Goal: Task Accomplishment & Management: Manage account settings

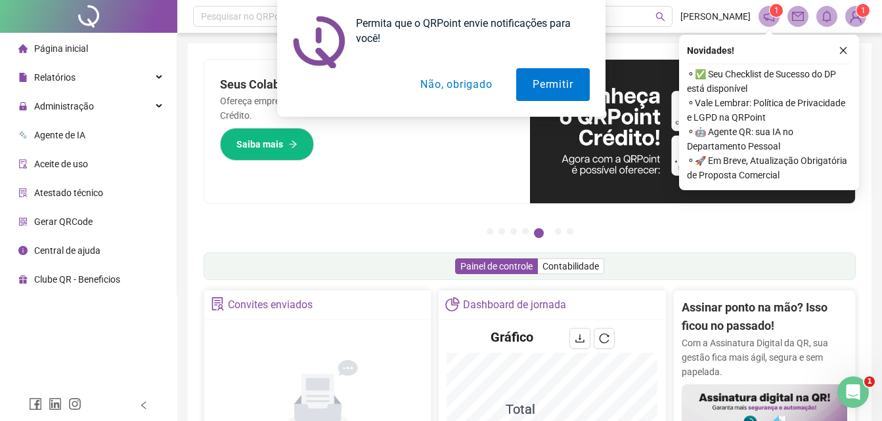
click at [465, 87] on button "Não, obrigado" at bounding box center [456, 84] width 104 height 33
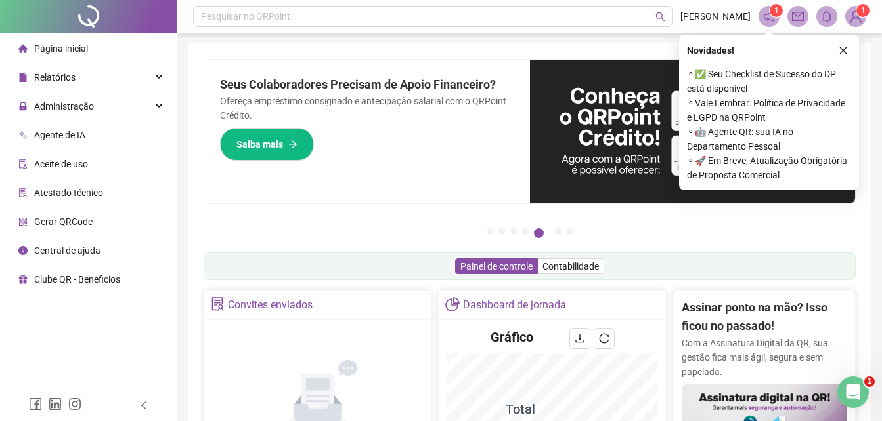
click at [846, 51] on icon "close" at bounding box center [842, 50] width 9 height 9
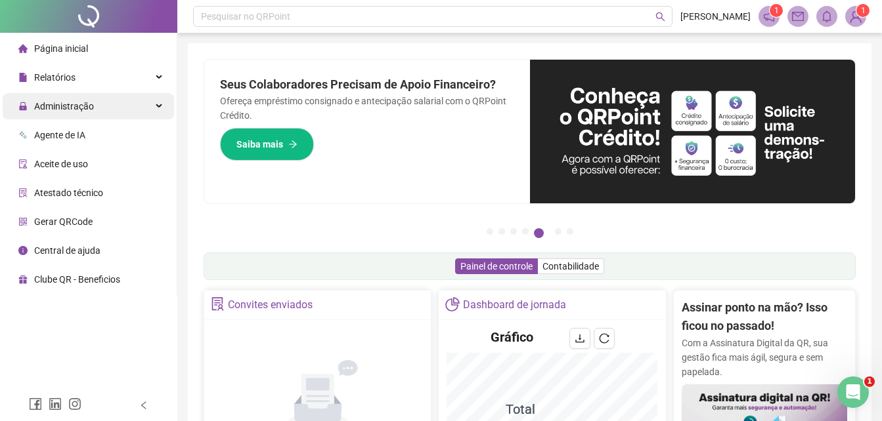
click at [87, 108] on span "Administração" at bounding box center [64, 106] width 60 height 11
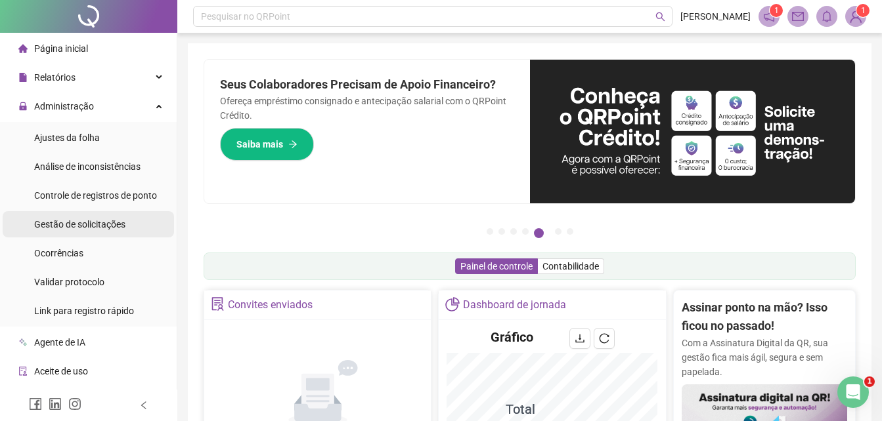
click at [78, 221] on span "Gestão de solicitações" at bounding box center [79, 224] width 91 height 11
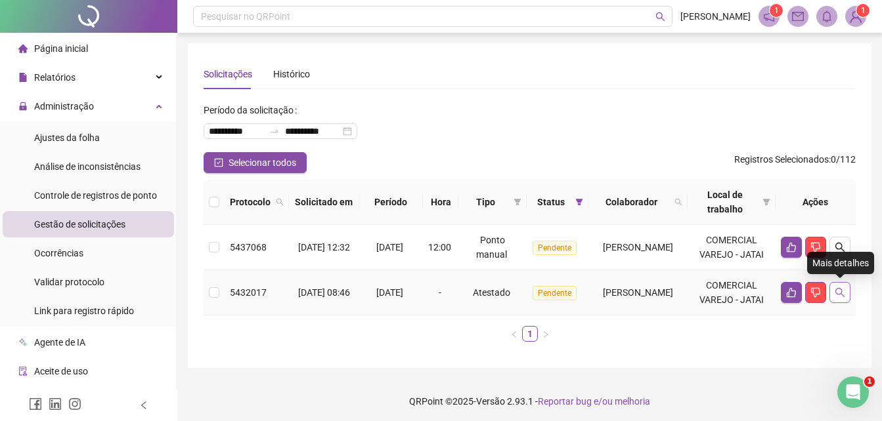
click at [836, 295] on icon "search" at bounding box center [839, 293] width 11 height 11
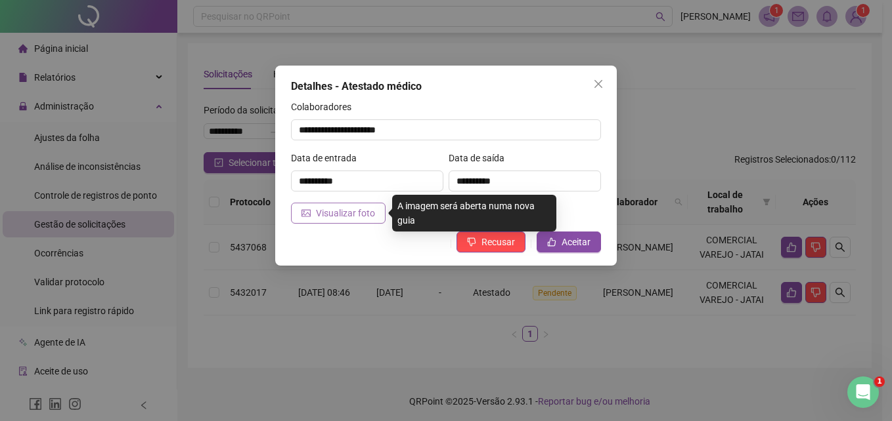
click at [339, 211] on span "Visualizar foto" at bounding box center [345, 213] width 59 height 14
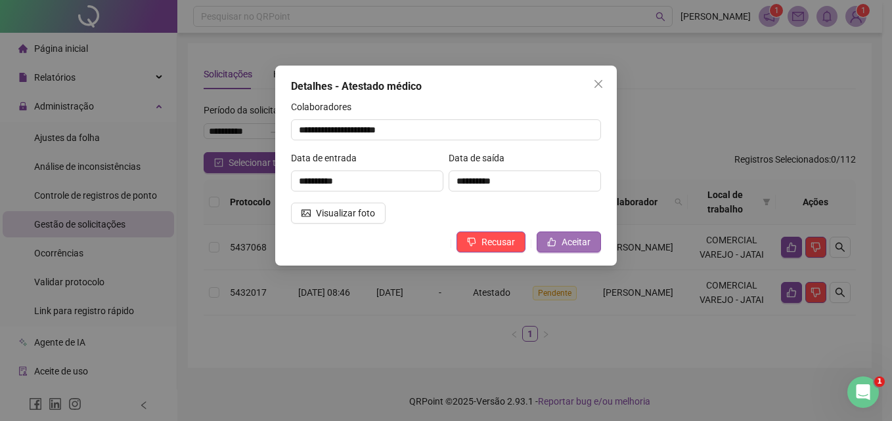
click at [567, 236] on span "Aceitar" at bounding box center [575, 242] width 29 height 14
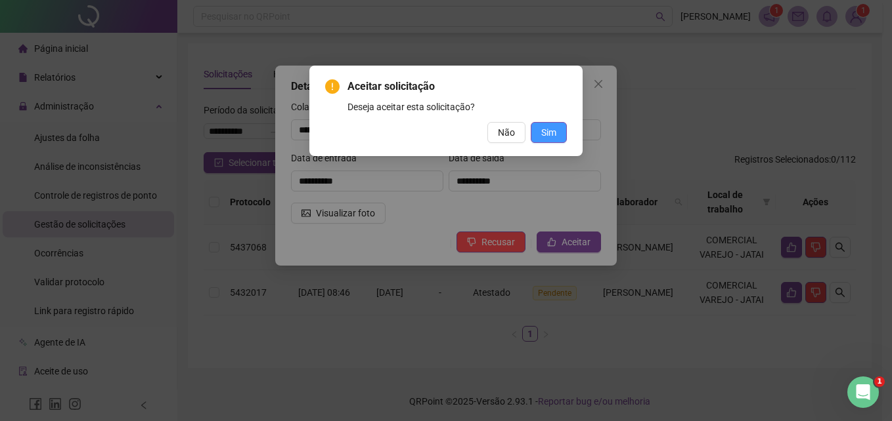
click at [546, 134] on span "Sim" at bounding box center [548, 132] width 15 height 14
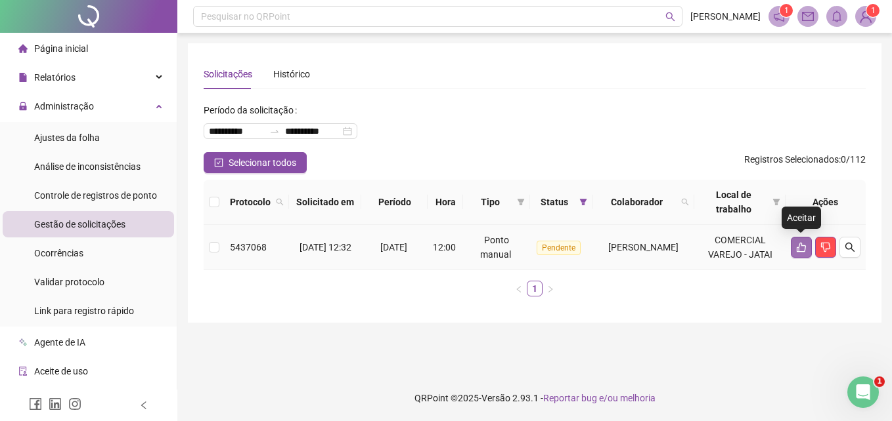
click at [796, 248] on icon "like" at bounding box center [800, 248] width 9 height 10
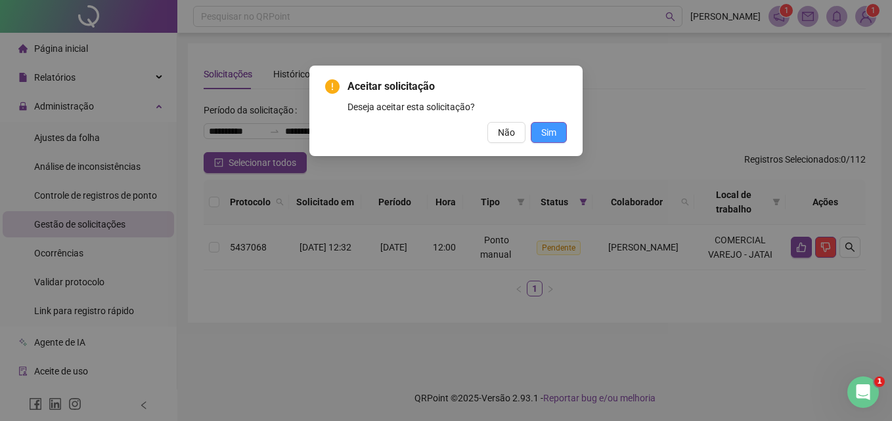
click at [549, 130] on span "Sim" at bounding box center [548, 132] width 15 height 14
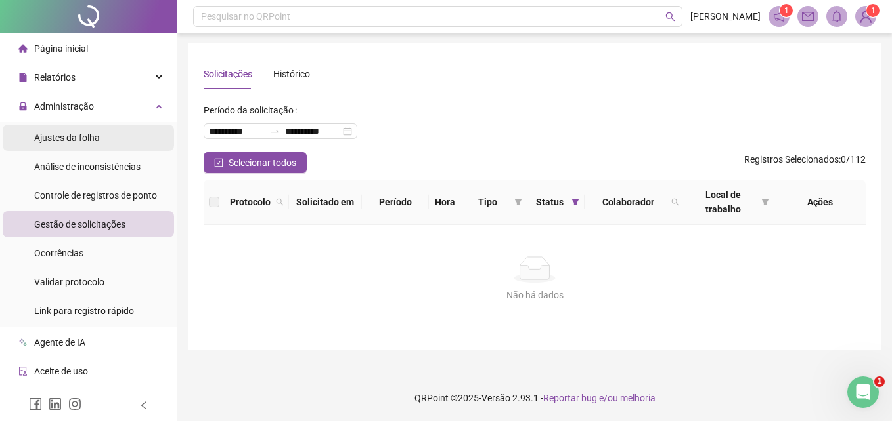
click at [89, 142] on span "Ajustes da folha" at bounding box center [67, 138] width 66 height 11
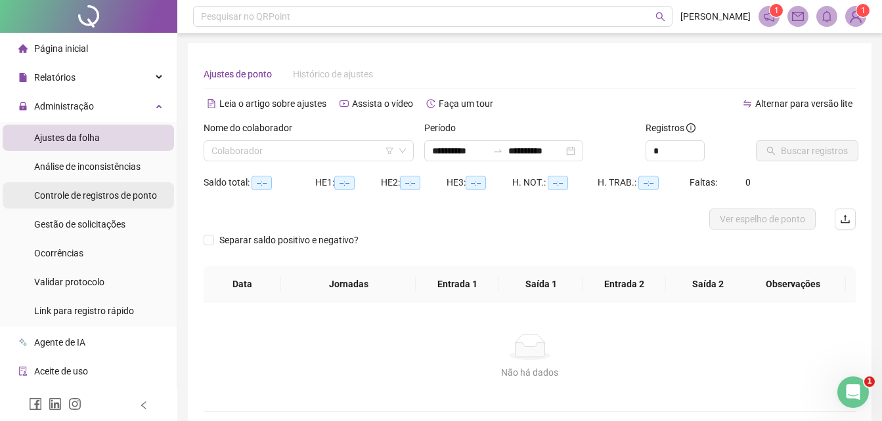
type input "**********"
click at [280, 154] on input "search" at bounding box center [302, 151] width 183 height 20
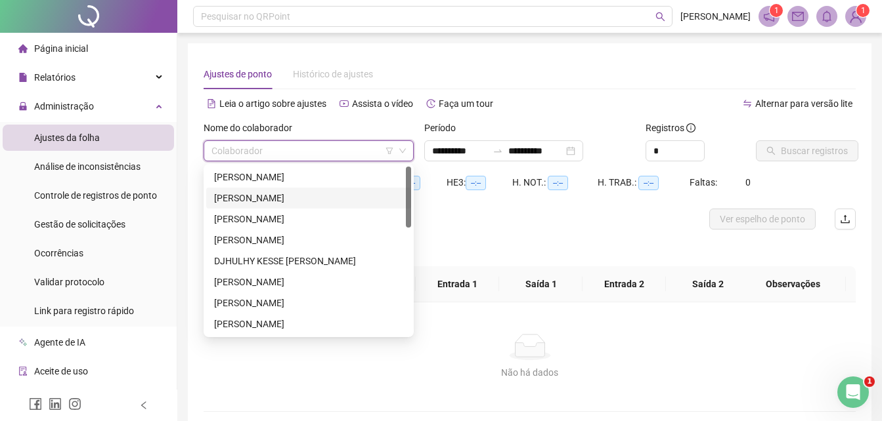
click at [267, 194] on div "[PERSON_NAME]" at bounding box center [308, 198] width 189 height 14
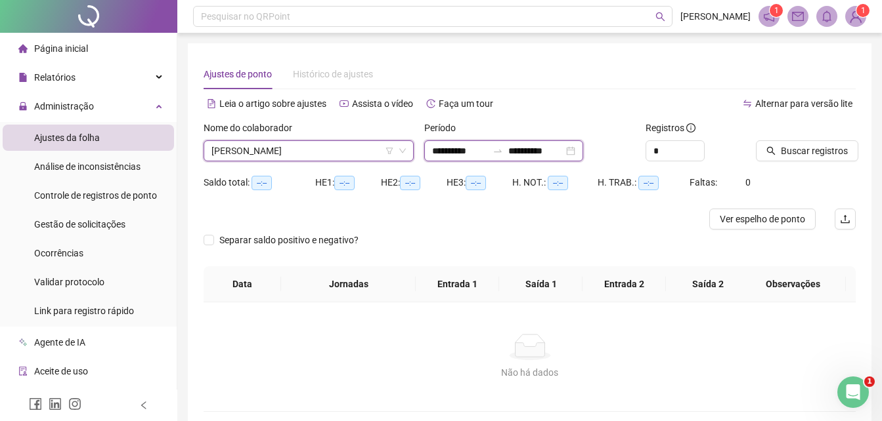
click at [442, 152] on input "**********" at bounding box center [459, 151] width 55 height 14
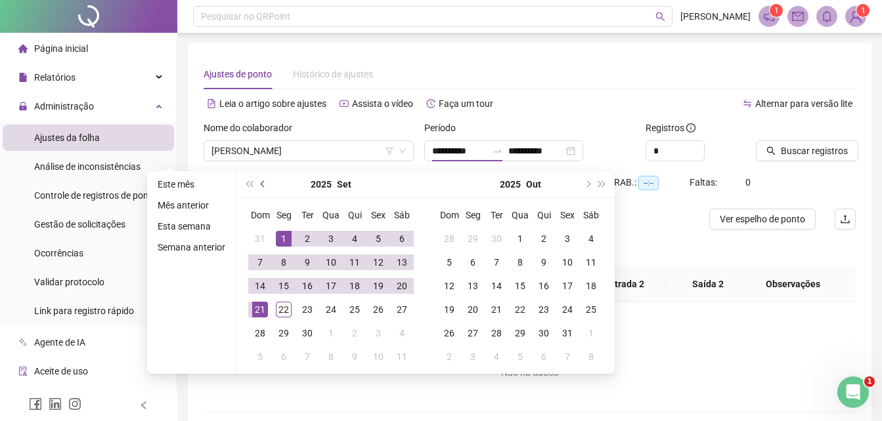
click at [263, 184] on span "prev-year" at bounding box center [264, 184] width 7 height 7
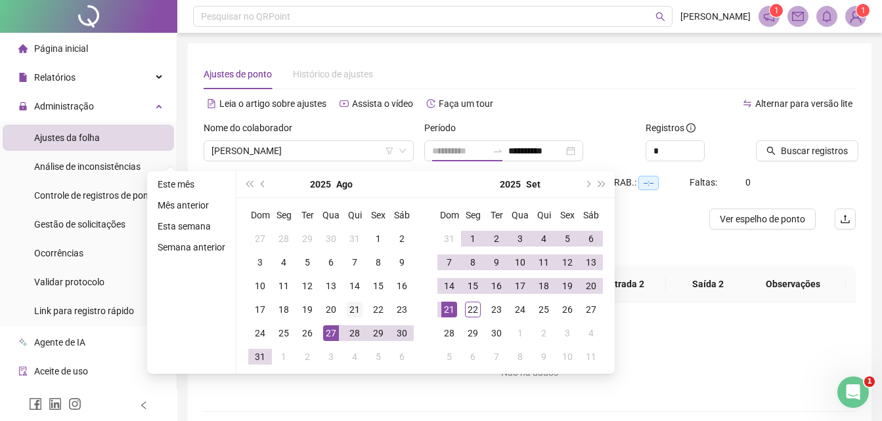
type input "**********"
click at [353, 306] on div "21" at bounding box center [355, 310] width 16 height 16
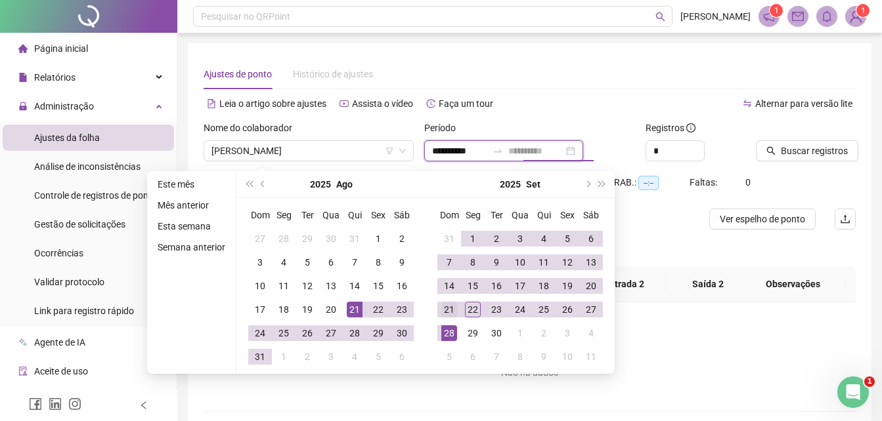
type input "**********"
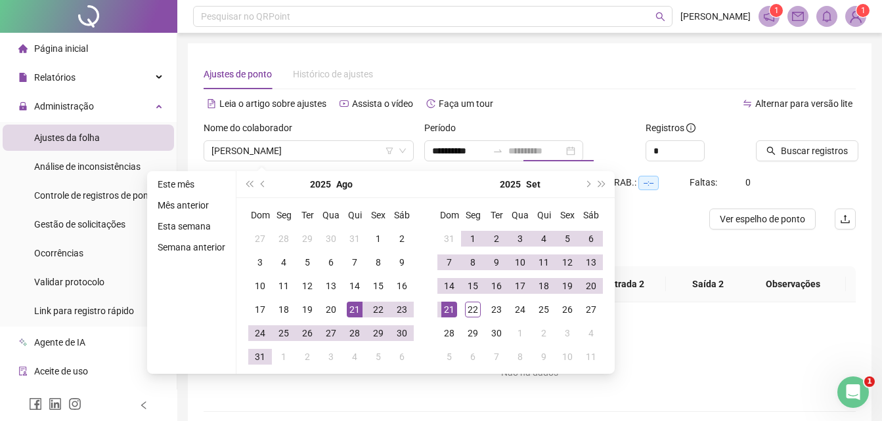
click at [444, 308] on div "21" at bounding box center [449, 310] width 16 height 16
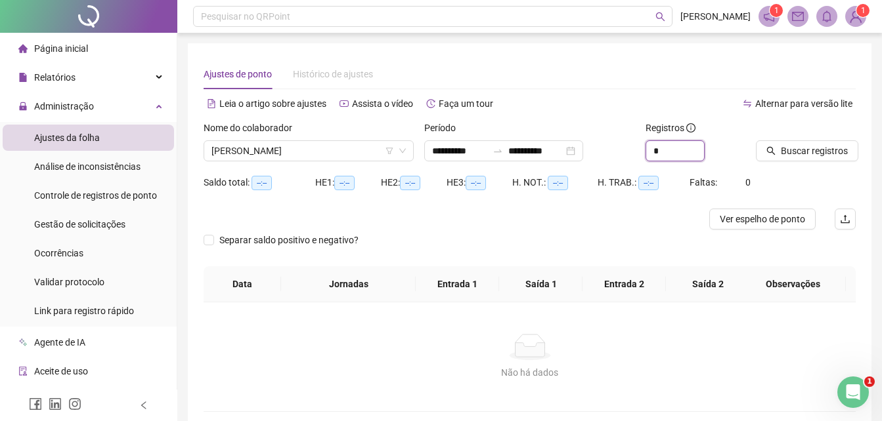
drag, startPoint x: 671, startPoint y: 154, endPoint x: 582, endPoint y: 175, distance: 91.2
click at [584, 174] on form "**********" at bounding box center [530, 194] width 652 height 146
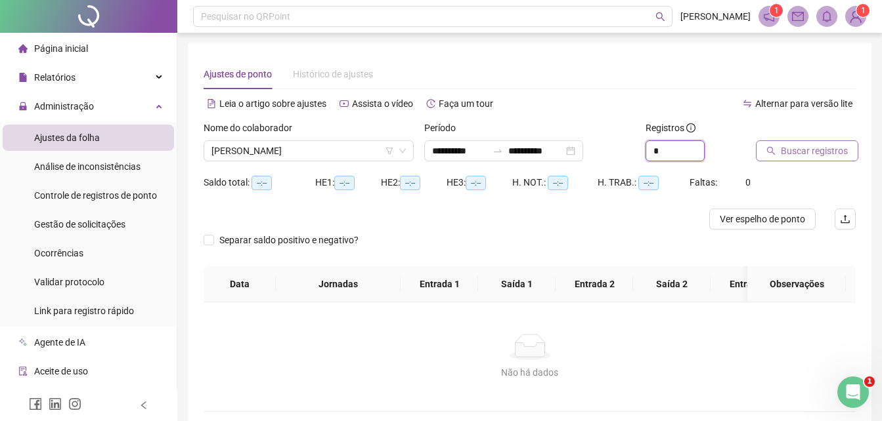
type input "*"
click at [795, 151] on span "Buscar registros" at bounding box center [814, 151] width 67 height 14
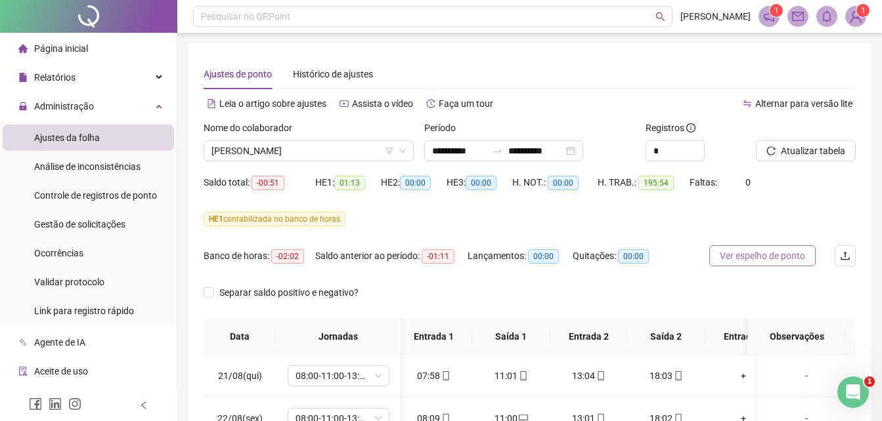
click at [760, 256] on span "Ver espelho de ponto" at bounding box center [762, 256] width 85 height 14
click at [303, 154] on span "[PERSON_NAME]" at bounding box center [308, 151] width 194 height 20
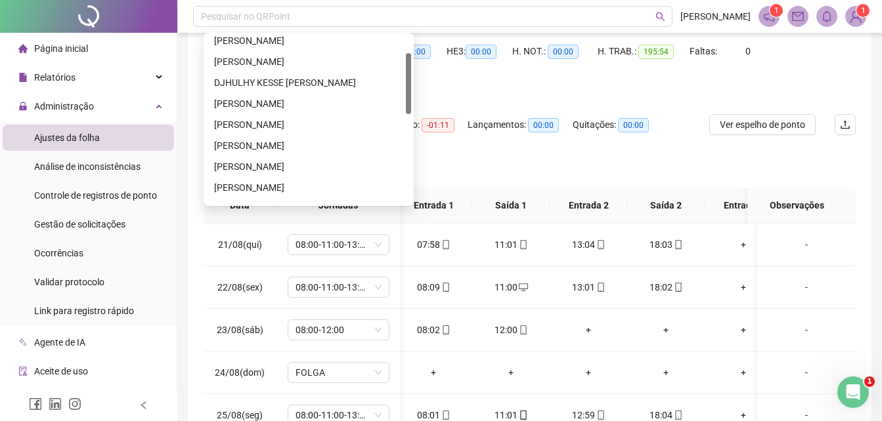
scroll to position [53, 0]
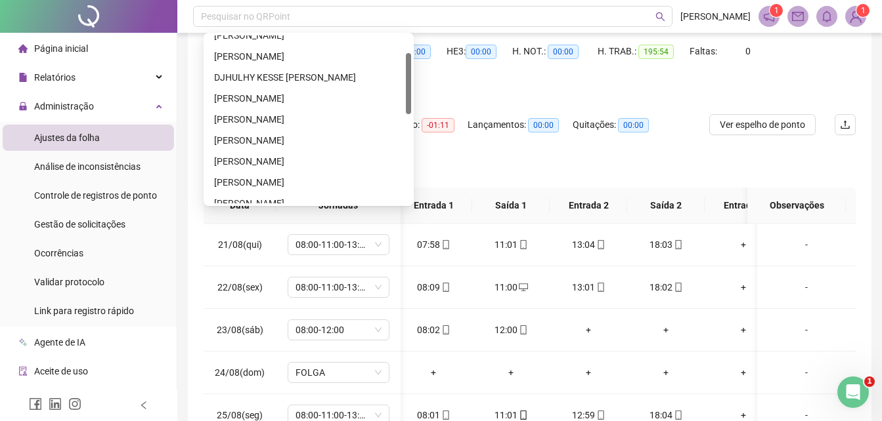
drag, startPoint x: 409, startPoint y: 54, endPoint x: 414, endPoint y: 73, distance: 19.7
click at [414, 73] on body "**********" at bounding box center [441, 79] width 882 height 421
click at [253, 98] on div "[PERSON_NAME]" at bounding box center [308, 98] width 189 height 14
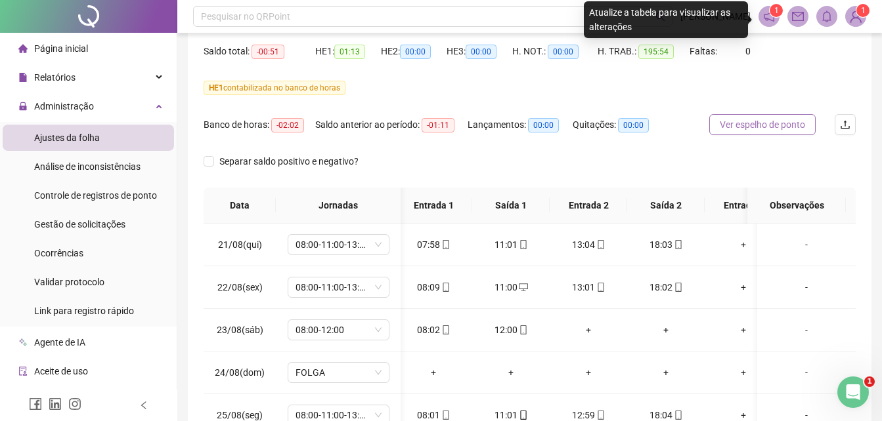
click at [754, 127] on span "Ver espelho de ponto" at bounding box center [762, 125] width 85 height 14
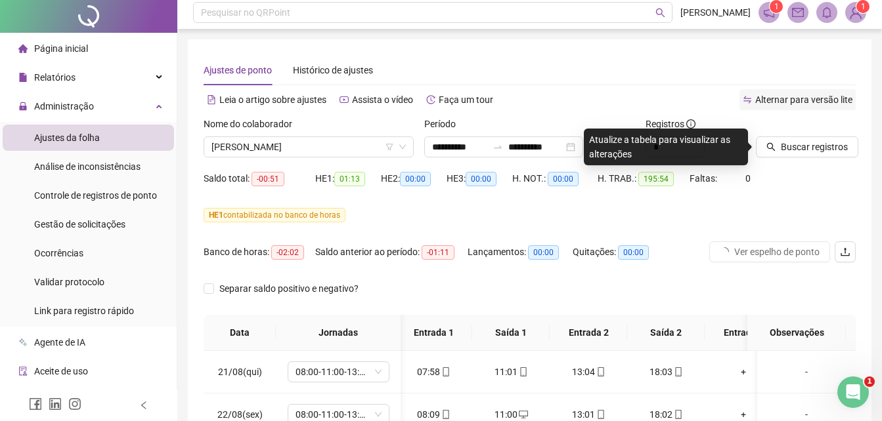
scroll to position [0, 0]
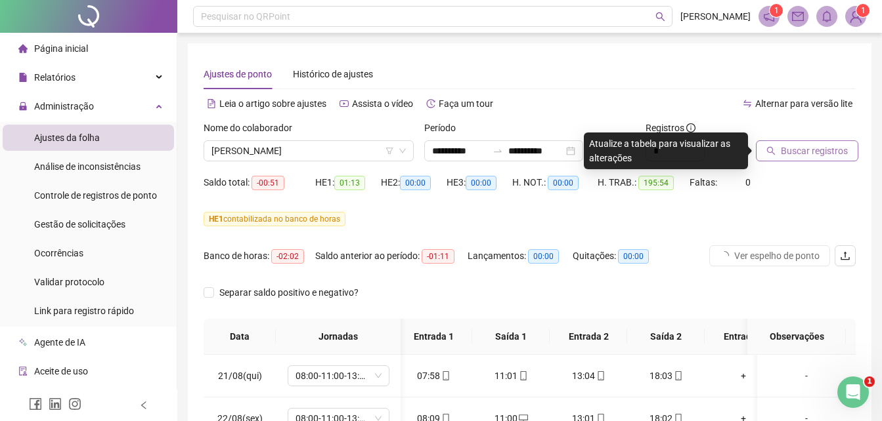
click at [786, 153] on span "Buscar registros" at bounding box center [814, 151] width 67 height 14
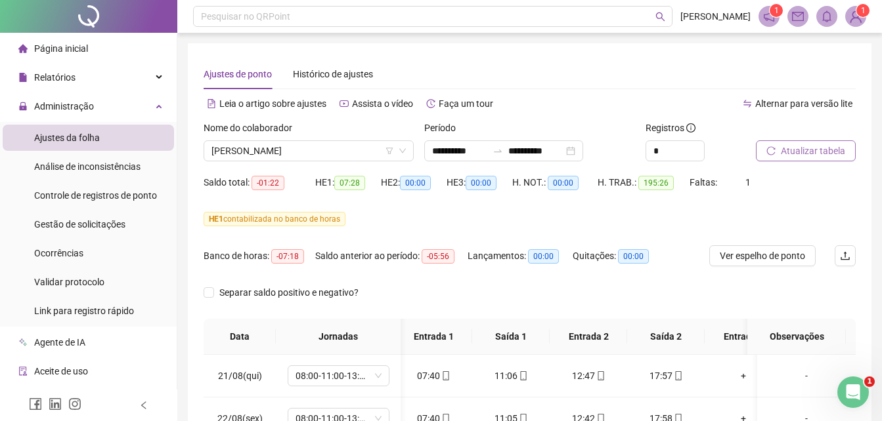
click at [790, 148] on span "Atualizar tabela" at bounding box center [813, 151] width 64 height 14
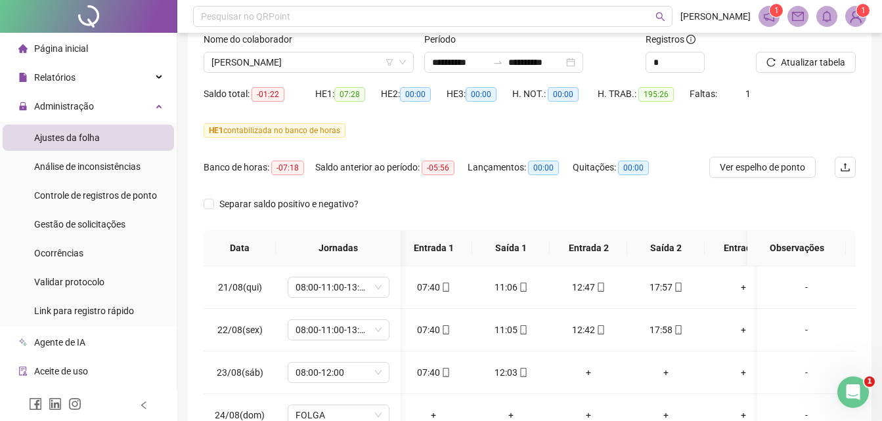
scroll to position [87, 0]
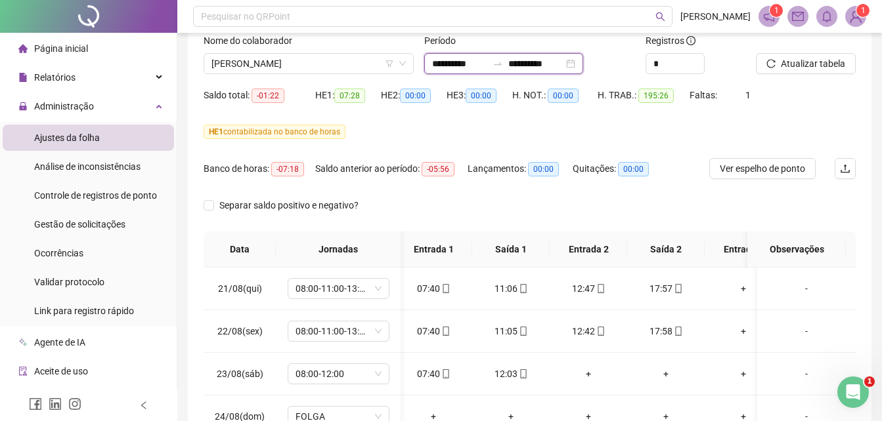
click at [537, 66] on input "**********" at bounding box center [535, 63] width 55 height 14
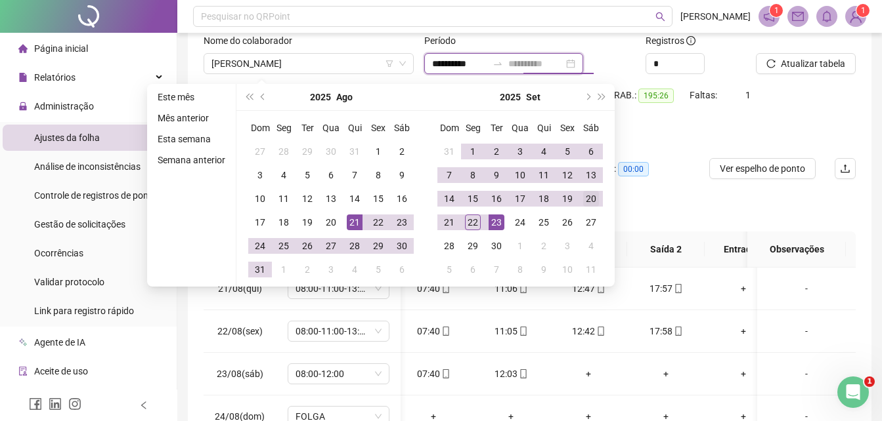
type input "**********"
click at [588, 203] on div "20" at bounding box center [591, 199] width 16 height 16
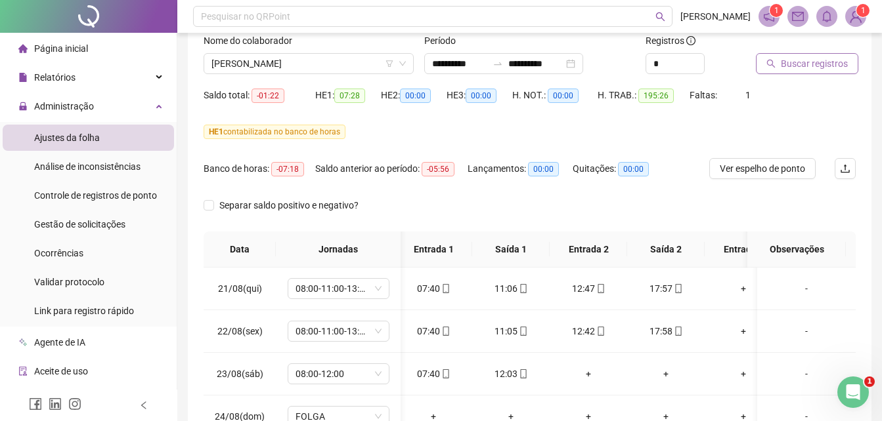
click at [792, 62] on span "Buscar registros" at bounding box center [814, 63] width 67 height 14
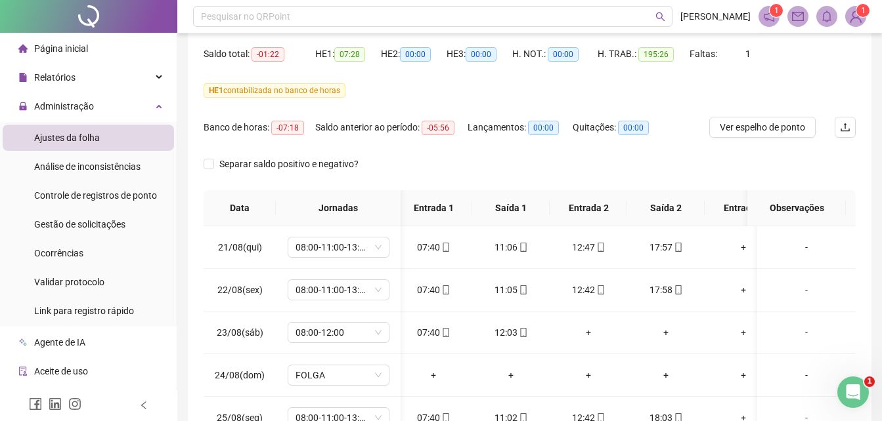
scroll to position [131, 0]
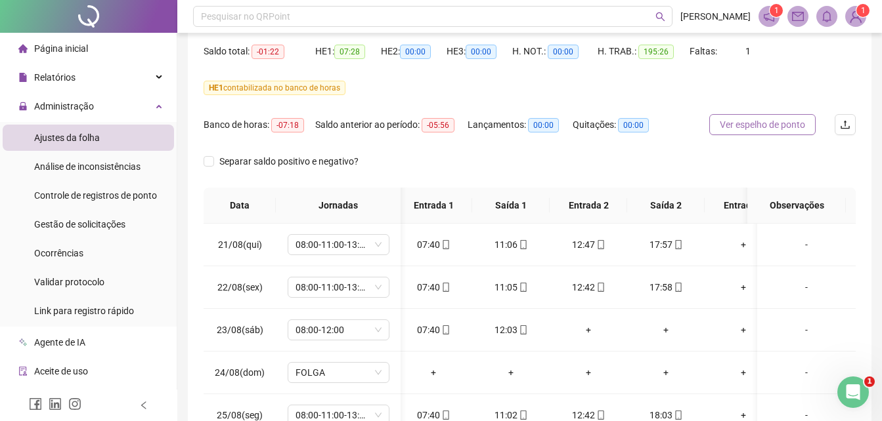
click at [753, 122] on span "Ver espelho de ponto" at bounding box center [762, 125] width 85 height 14
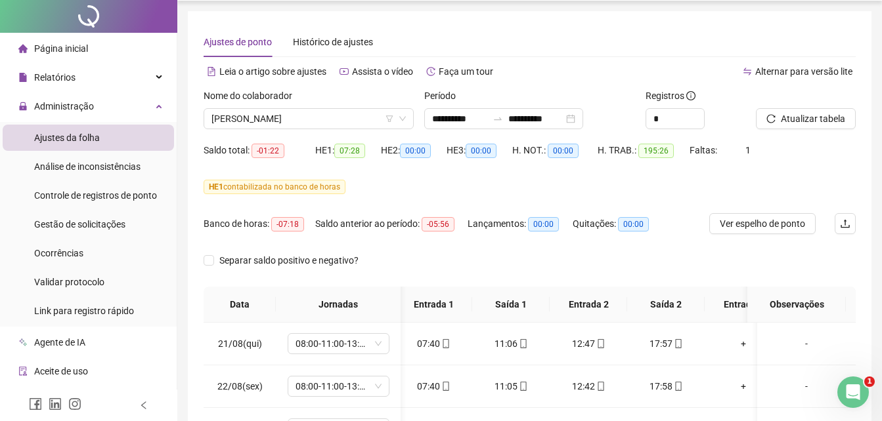
scroll to position [0, 0]
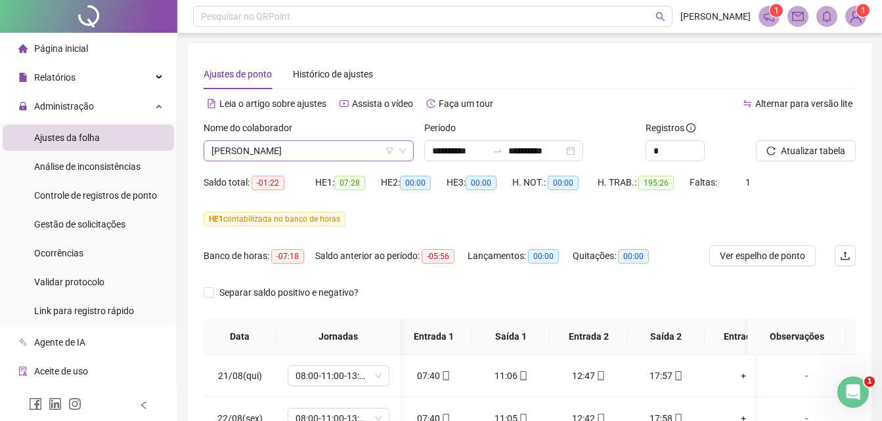
click at [269, 143] on span "[PERSON_NAME]" at bounding box center [308, 151] width 194 height 20
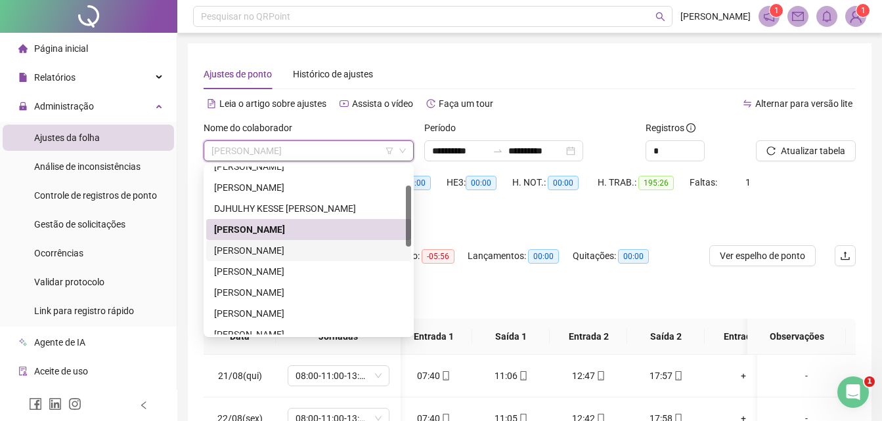
click at [251, 250] on div "[PERSON_NAME]" at bounding box center [308, 251] width 189 height 14
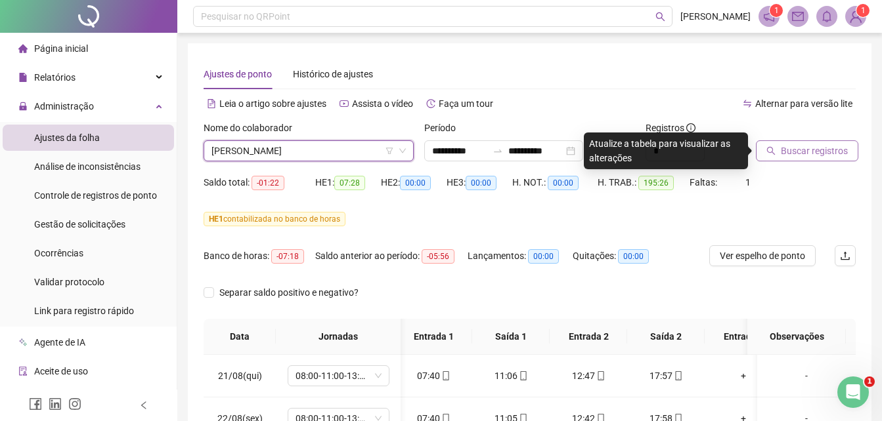
click at [803, 153] on span "Buscar registros" at bounding box center [814, 151] width 67 height 14
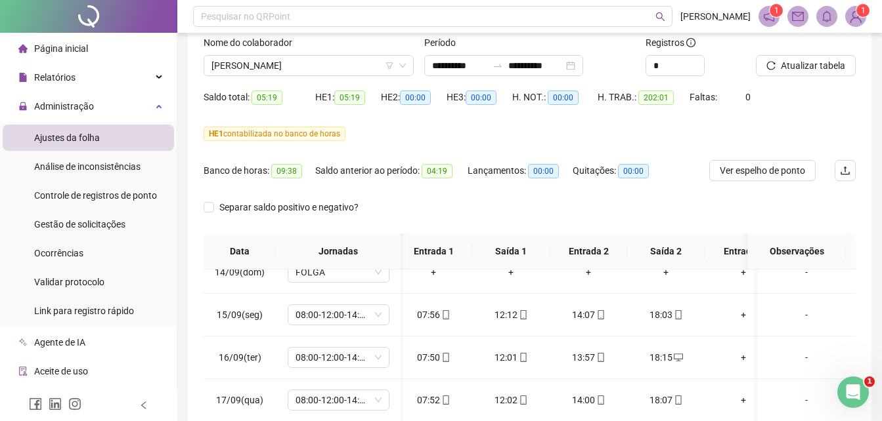
scroll to position [155, 0]
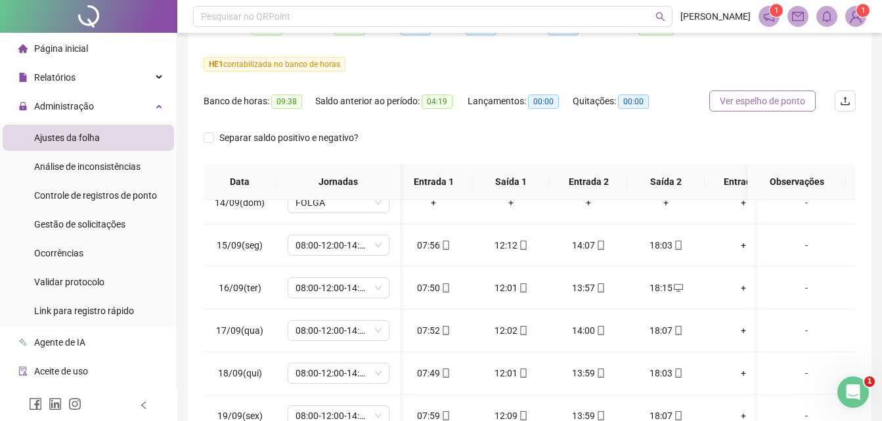
click at [771, 98] on span "Ver espelho de ponto" at bounding box center [762, 101] width 85 height 14
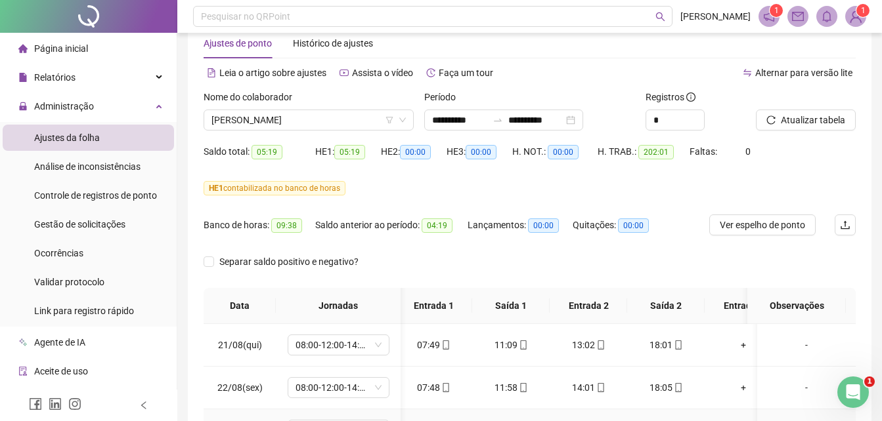
scroll to position [24, 0]
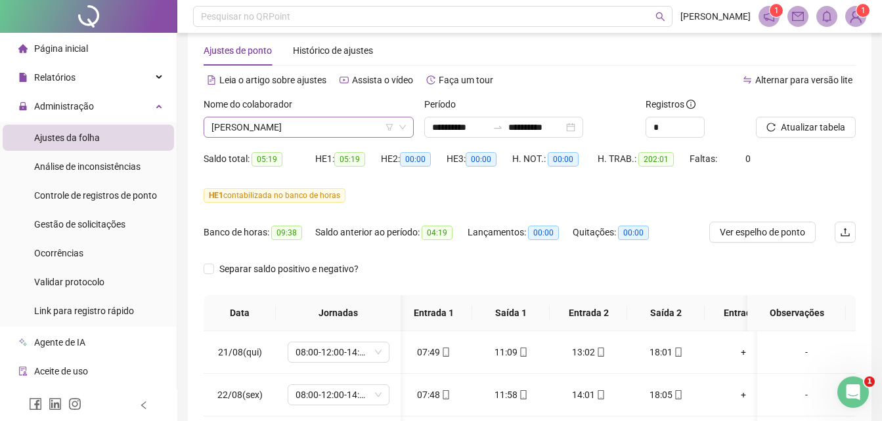
click at [356, 126] on span "[PERSON_NAME]" at bounding box center [308, 128] width 194 height 20
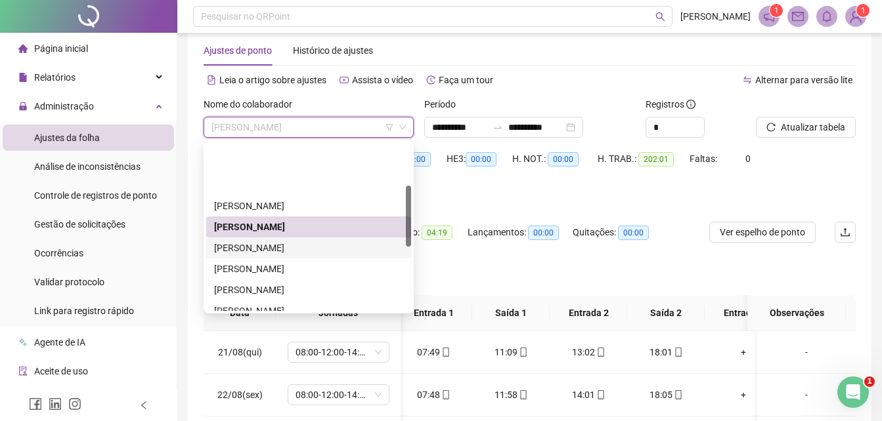
scroll to position [118, 0]
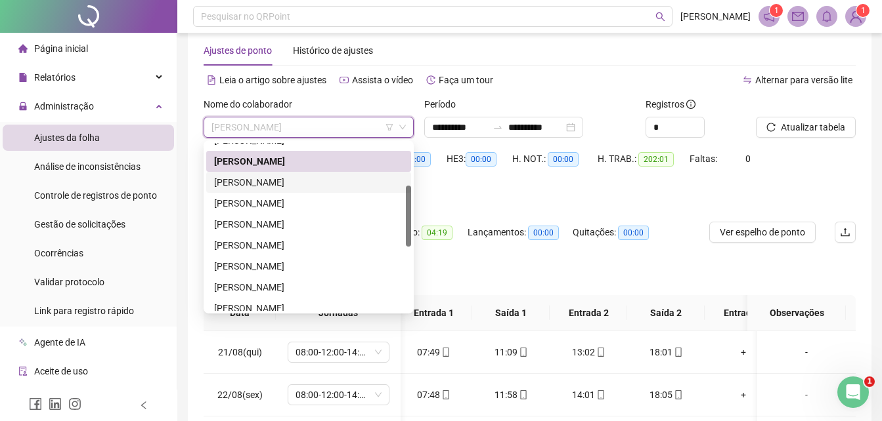
click at [270, 181] on div "[PERSON_NAME]" at bounding box center [308, 182] width 189 height 14
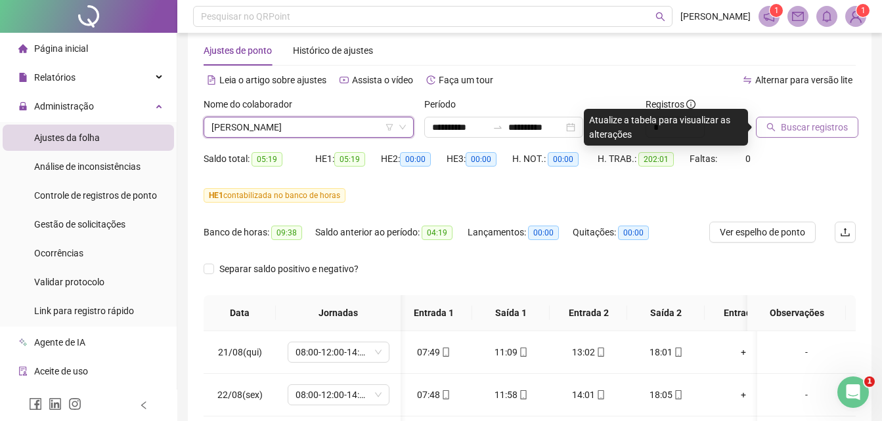
click at [813, 131] on span "Buscar registros" at bounding box center [814, 127] width 67 height 14
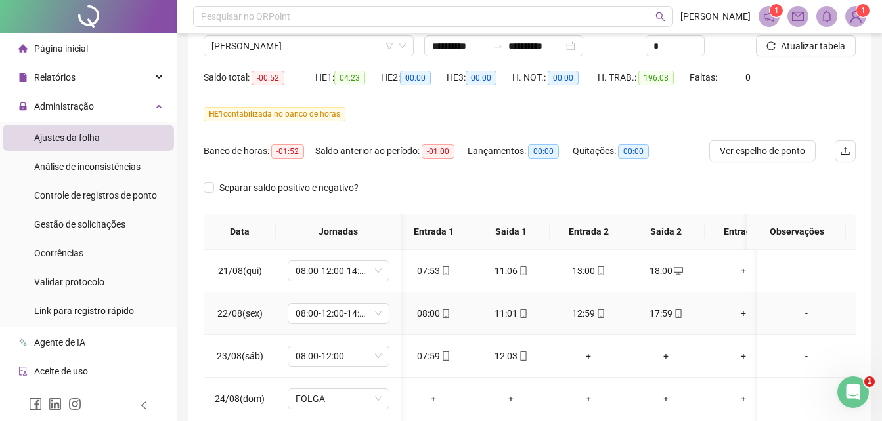
scroll to position [0, 0]
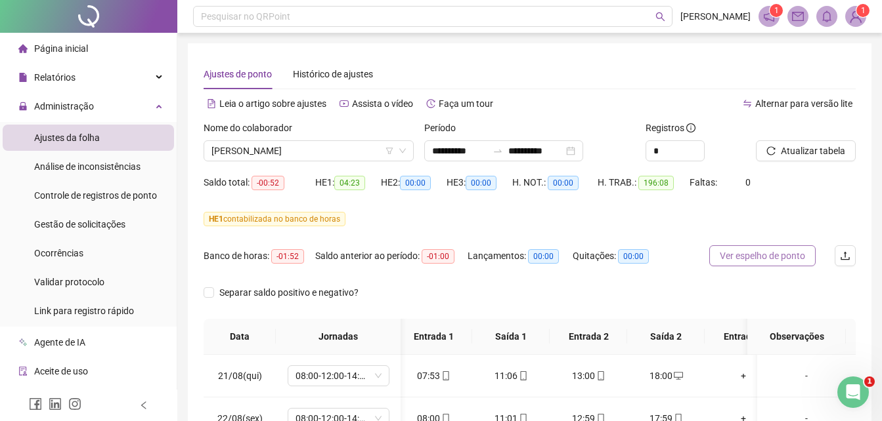
click at [759, 253] on span "Ver espelho de ponto" at bounding box center [762, 256] width 85 height 14
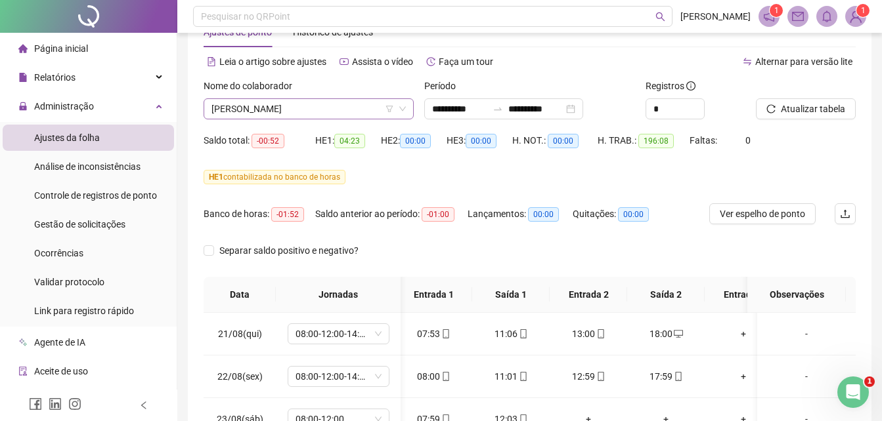
scroll to position [66, 0]
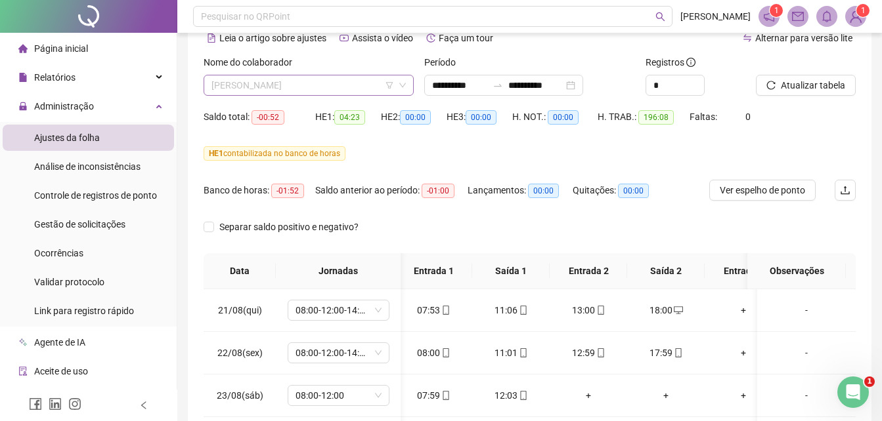
click at [294, 91] on span "[PERSON_NAME]" at bounding box center [308, 85] width 194 height 20
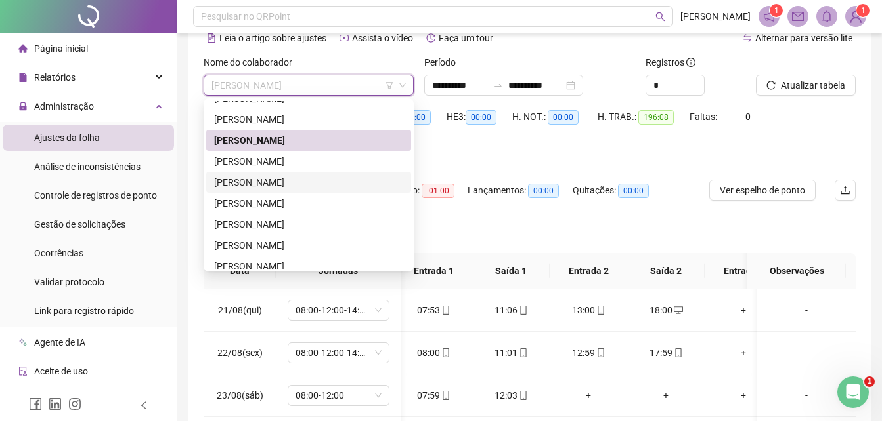
click at [261, 181] on div "[PERSON_NAME]" at bounding box center [308, 182] width 189 height 14
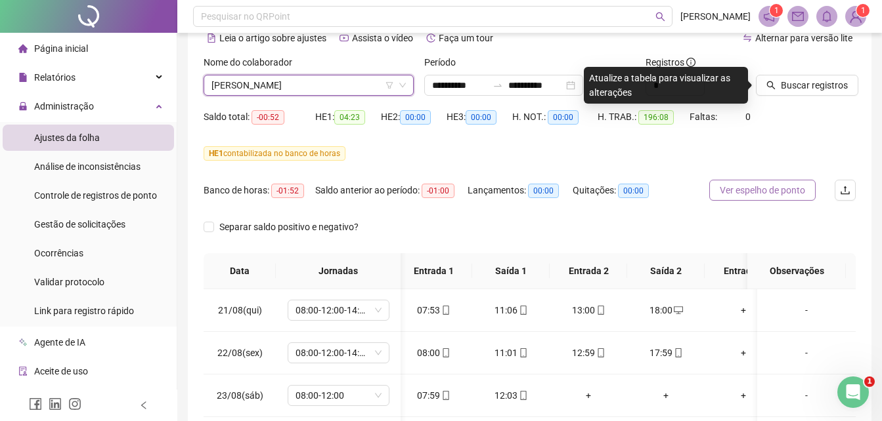
click at [756, 195] on span "Ver espelho de ponto" at bounding box center [762, 190] width 85 height 14
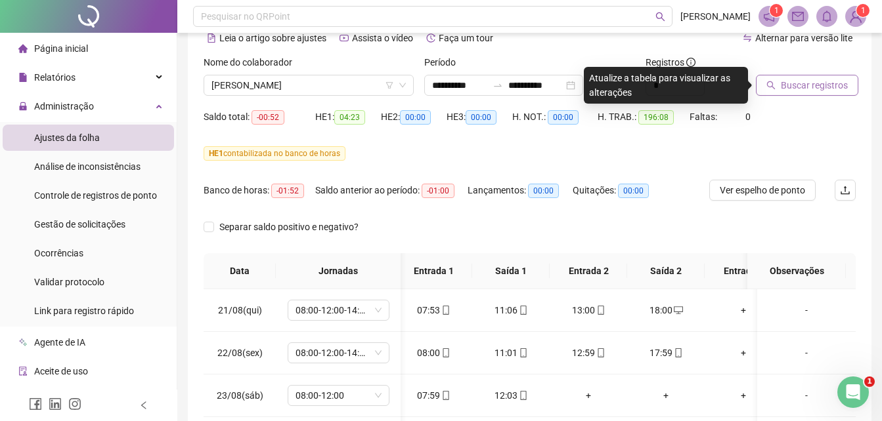
click at [800, 84] on span "Buscar registros" at bounding box center [814, 85] width 67 height 14
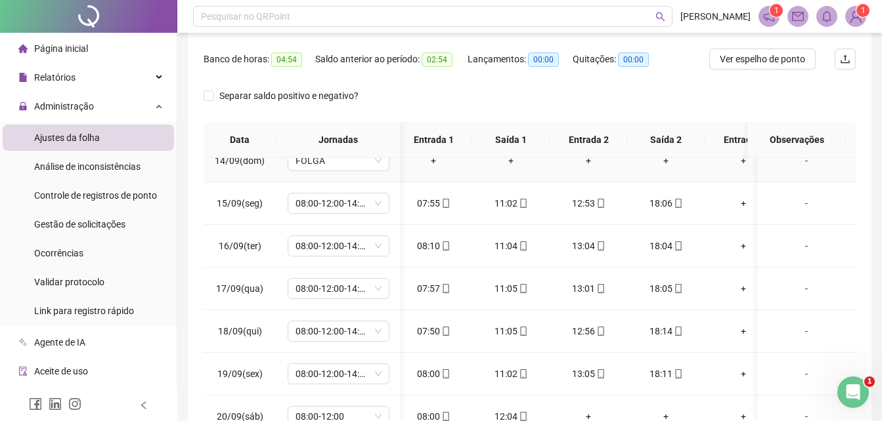
scroll to position [1052, 6]
click at [743, 68] on button "Ver espelho de ponto" at bounding box center [762, 59] width 106 height 21
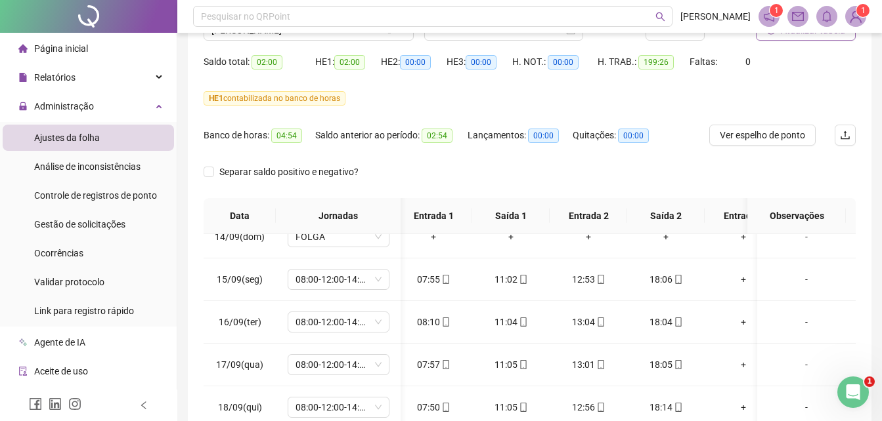
scroll to position [0, 0]
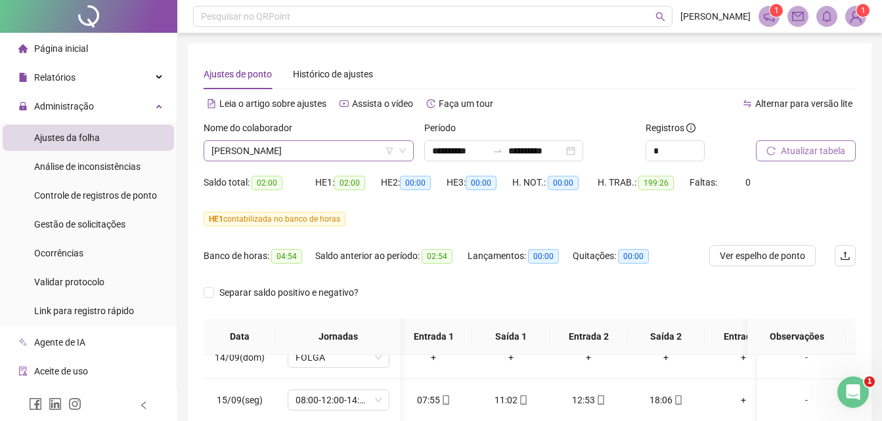
click at [329, 152] on span "[PERSON_NAME]" at bounding box center [308, 151] width 194 height 20
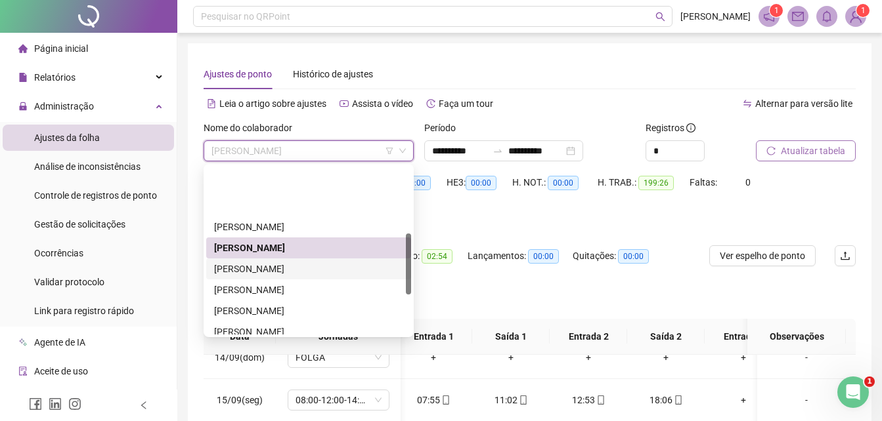
scroll to position [184, 0]
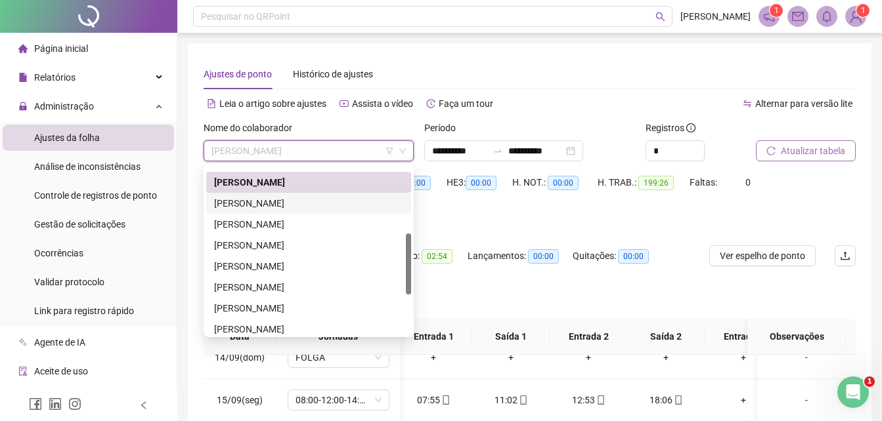
click at [260, 204] on div "[PERSON_NAME]" at bounding box center [308, 203] width 189 height 14
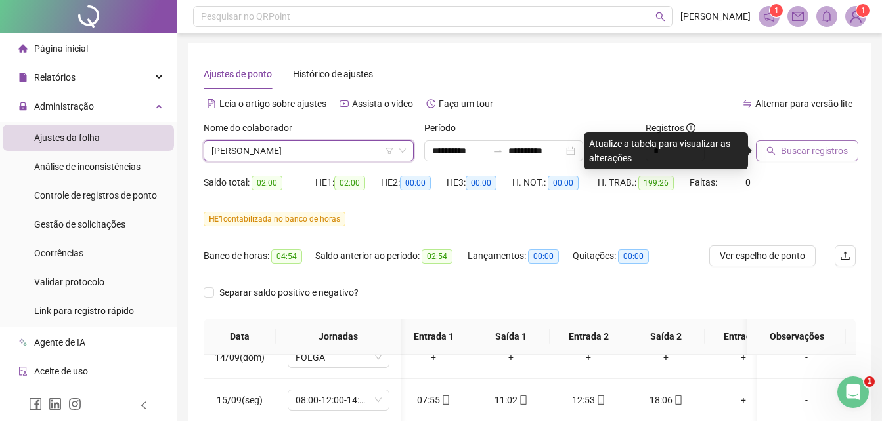
click at [819, 148] on span "Buscar registros" at bounding box center [814, 151] width 67 height 14
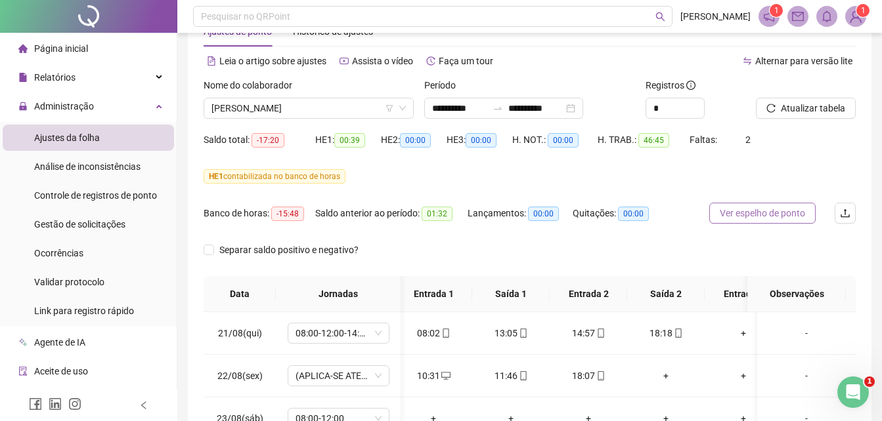
scroll to position [66, 0]
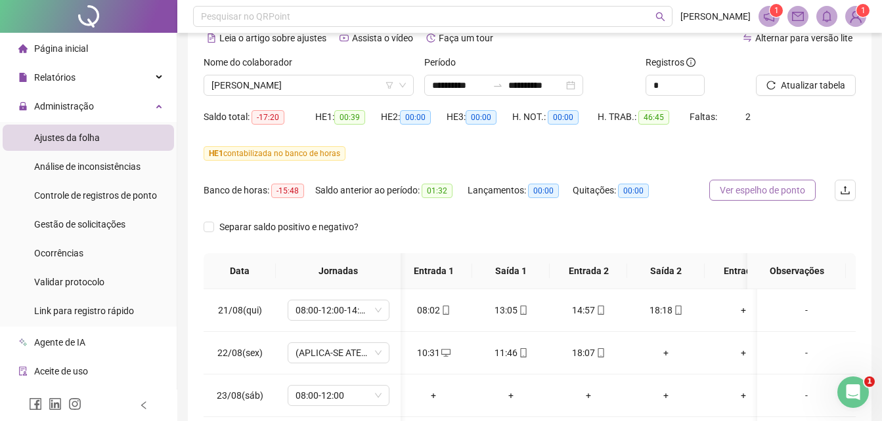
click at [762, 191] on span "Ver espelho de ponto" at bounding box center [762, 190] width 85 height 14
click at [267, 91] on span "[PERSON_NAME]" at bounding box center [308, 85] width 194 height 20
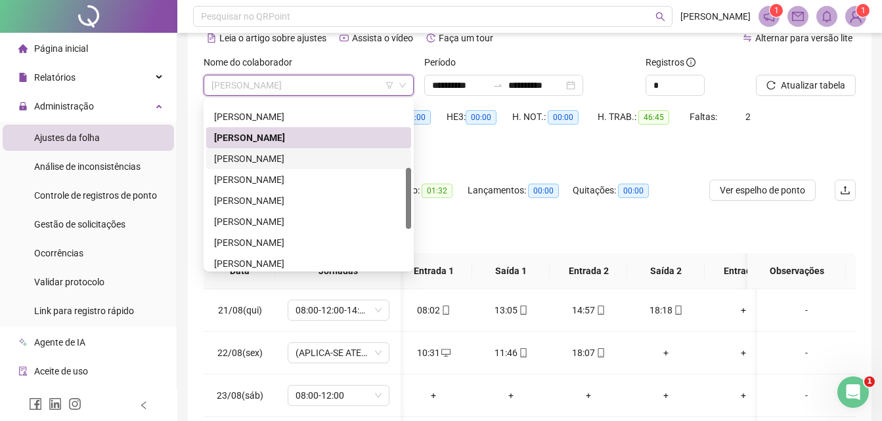
click at [255, 160] on div "[PERSON_NAME]" at bounding box center [308, 159] width 189 height 14
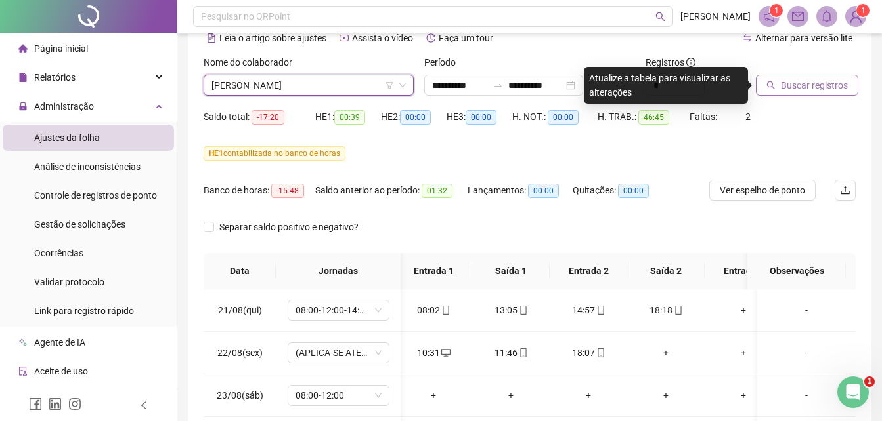
click at [790, 83] on span "Buscar registros" at bounding box center [814, 85] width 67 height 14
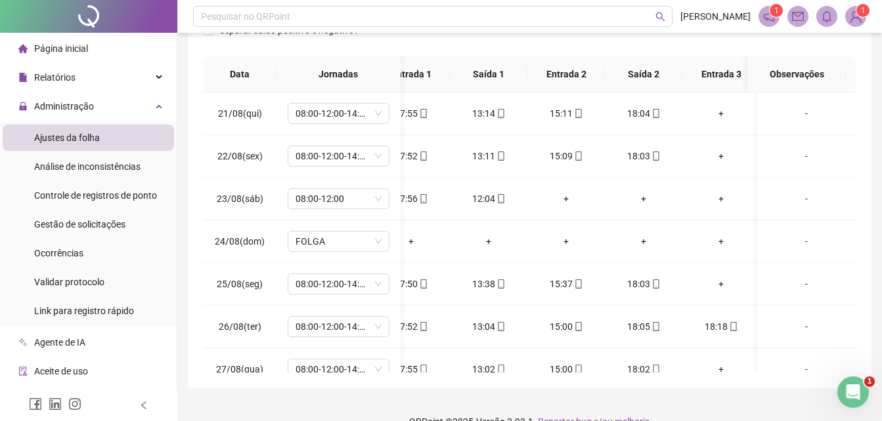
scroll to position [0, 32]
click at [651, 326] on icon "mobile" at bounding box center [651, 326] width 9 height 9
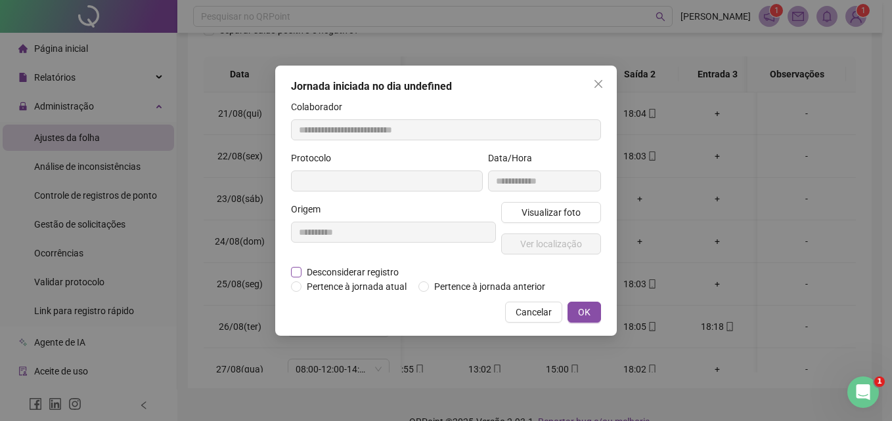
type input "**********"
click at [341, 269] on span "Desconsiderar registro" at bounding box center [352, 272] width 102 height 14
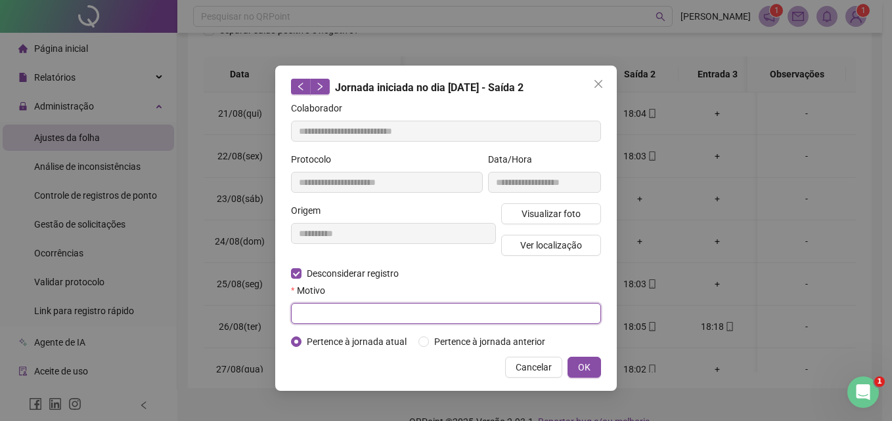
click at [339, 312] on input "text" at bounding box center [446, 313] width 310 height 21
type input "*"
type input "**********"
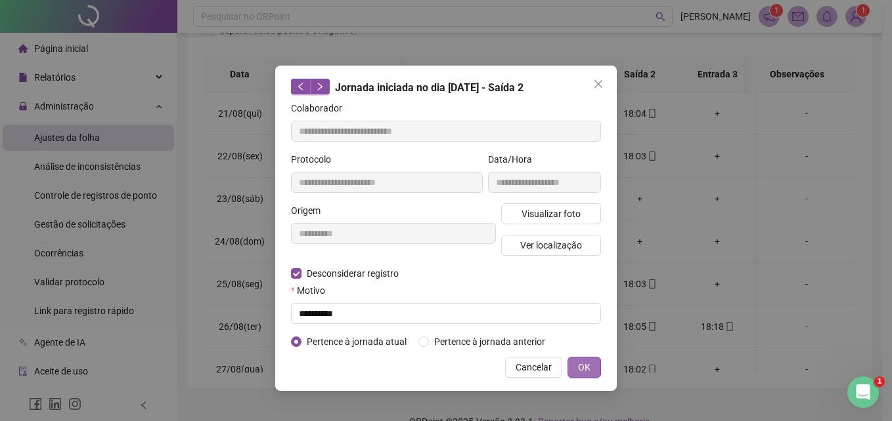
click at [582, 365] on span "OK" at bounding box center [584, 367] width 12 height 14
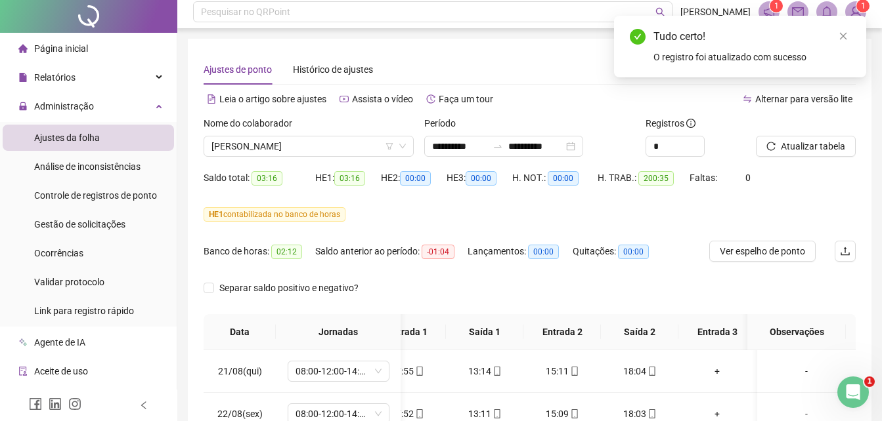
scroll to position [0, 0]
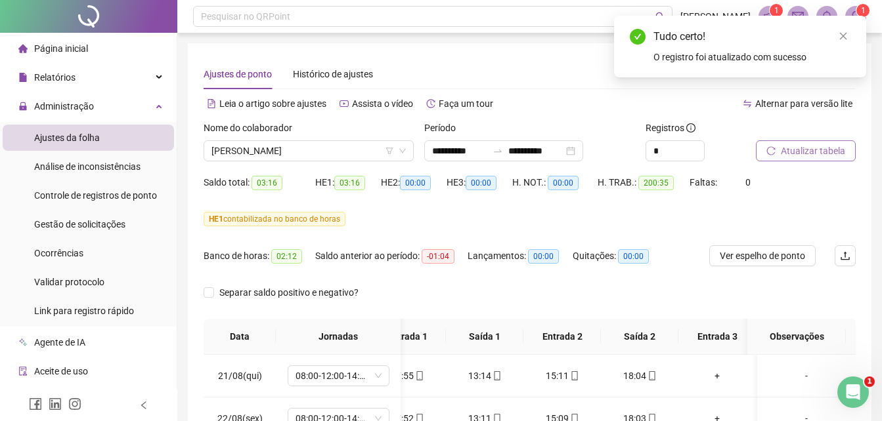
click at [805, 146] on span "Atualizar tabela" at bounding box center [813, 151] width 64 height 14
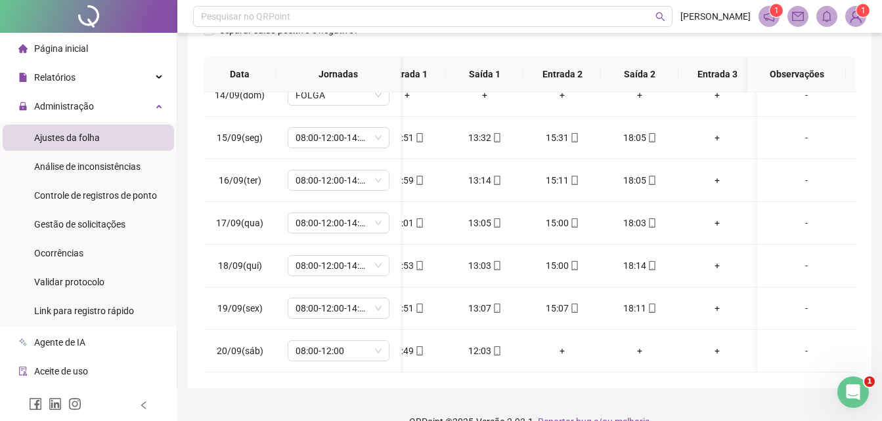
scroll to position [1052, 3]
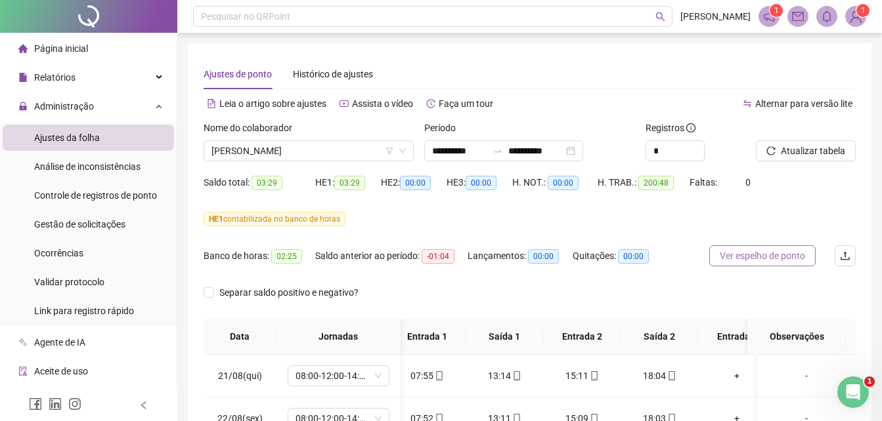
click at [757, 259] on span "Ver espelho de ponto" at bounding box center [762, 256] width 85 height 14
click at [276, 147] on span "[PERSON_NAME]" at bounding box center [308, 151] width 194 height 20
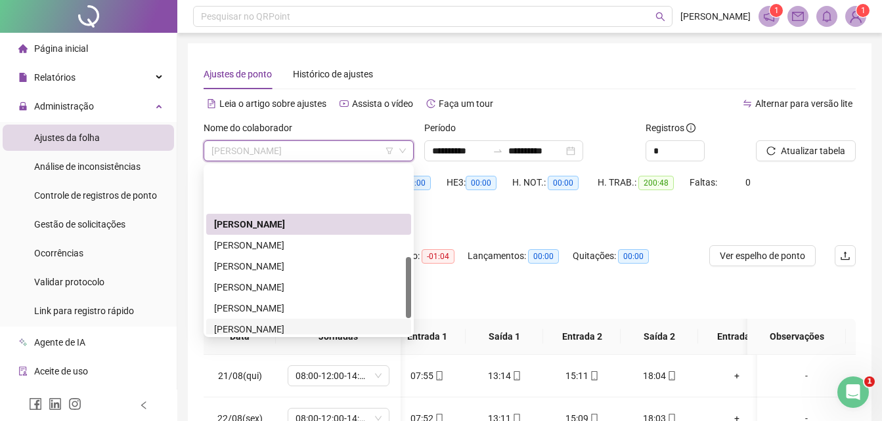
scroll to position [249, 0]
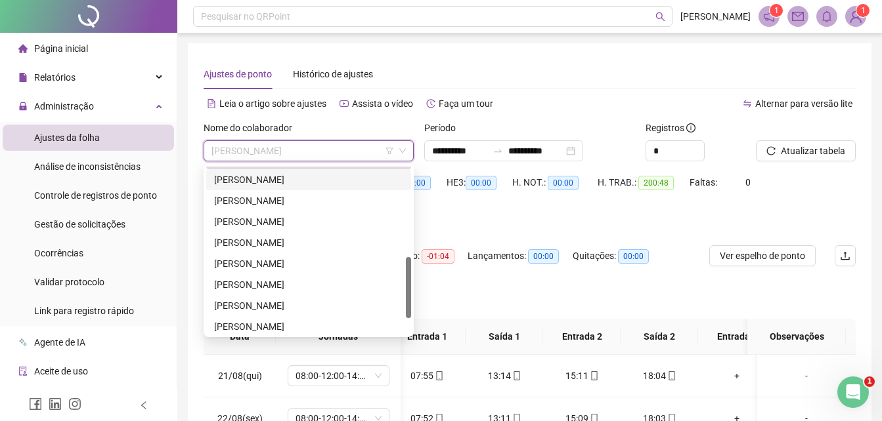
click at [259, 183] on div "[PERSON_NAME]" at bounding box center [308, 180] width 189 height 14
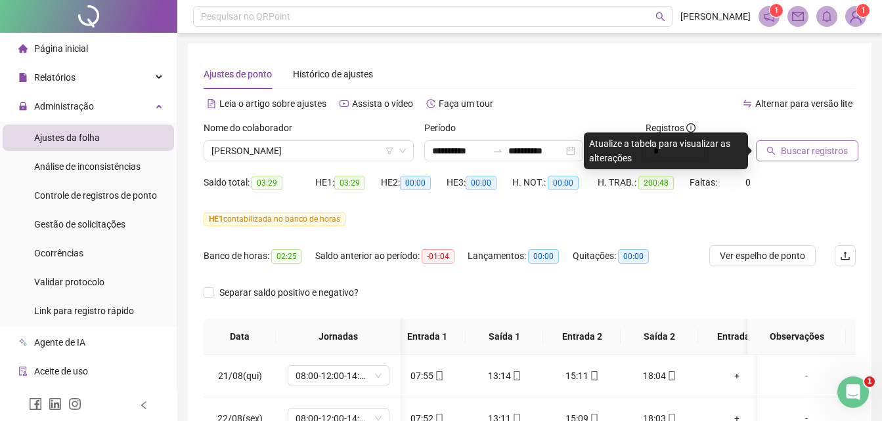
click at [783, 149] on span "Buscar registros" at bounding box center [814, 151] width 67 height 14
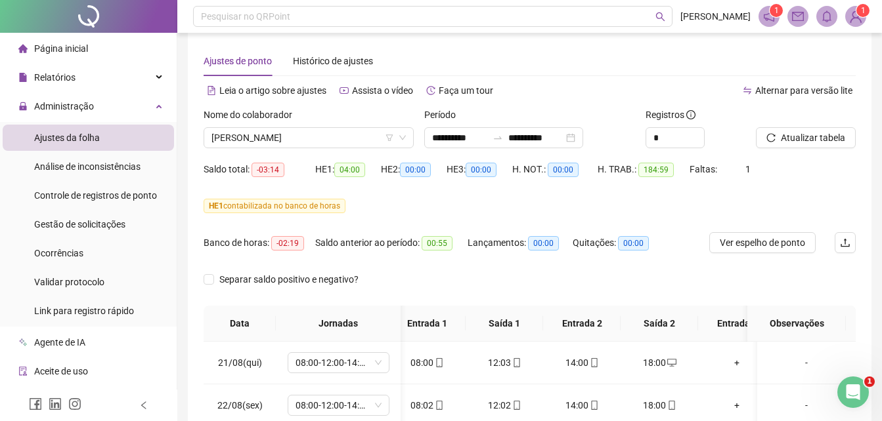
scroll to position [0, 0]
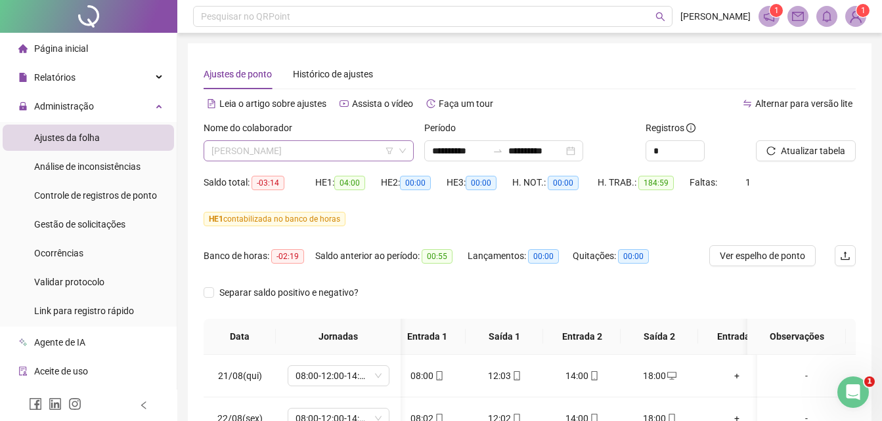
click at [271, 154] on span "[PERSON_NAME]" at bounding box center [308, 151] width 194 height 20
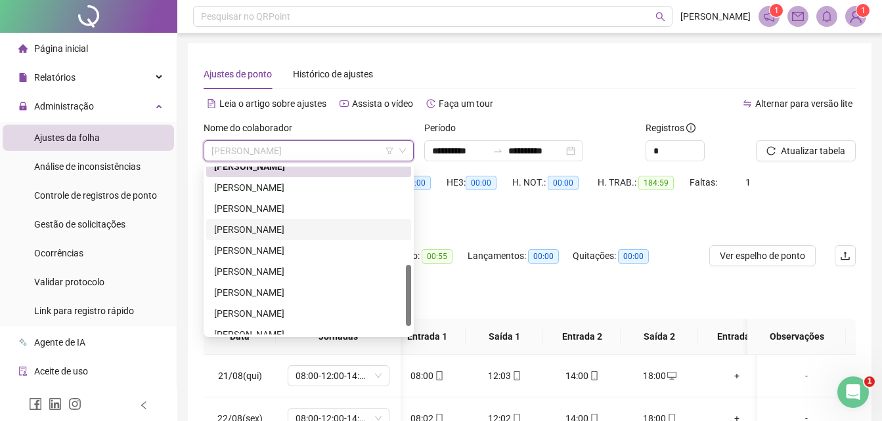
scroll to position [273, 0]
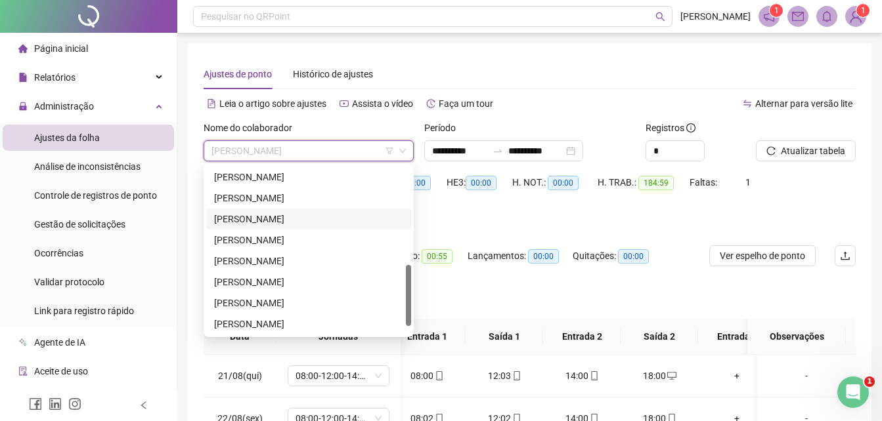
drag, startPoint x: 408, startPoint y: 270, endPoint x: 412, endPoint y: 278, distance: 9.4
click at [412, 278] on div "202669 245767 202604 [PERSON_NAME]" at bounding box center [309, 250] width 210 height 173
click at [306, 217] on div "[PERSON_NAME]" at bounding box center [308, 219] width 189 height 14
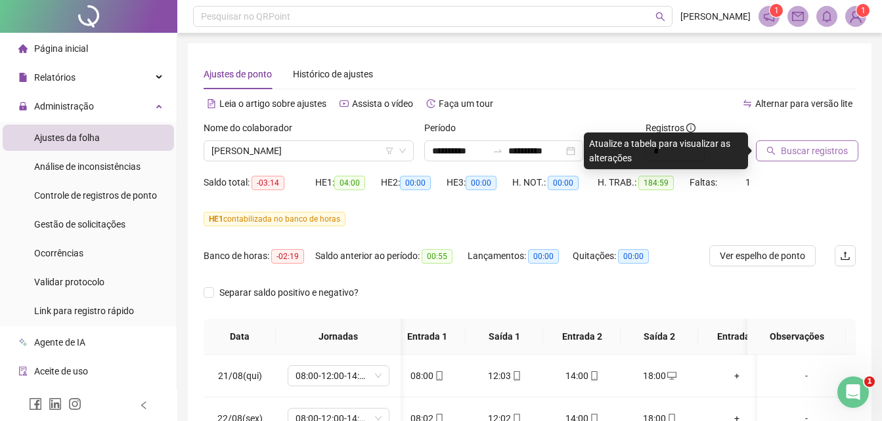
click at [790, 150] on span "Buscar registros" at bounding box center [814, 151] width 67 height 14
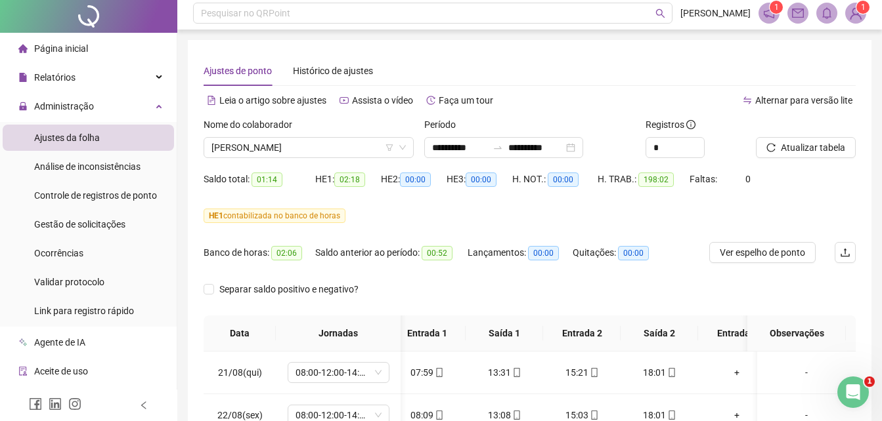
scroll to position [0, 0]
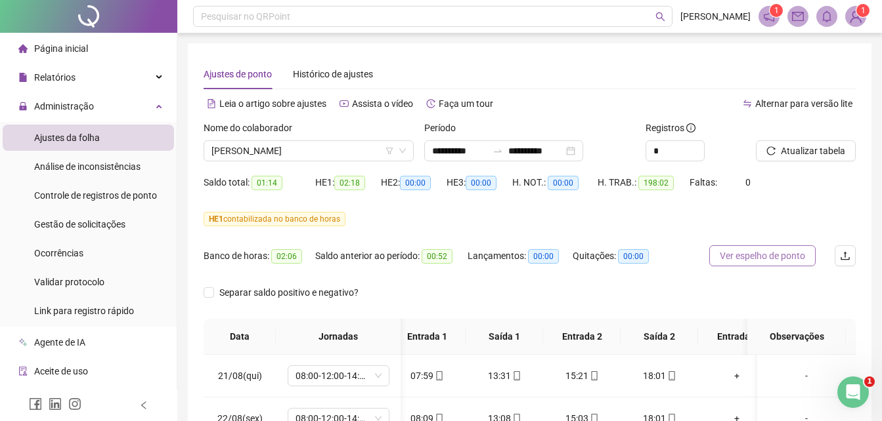
click at [741, 259] on span "Ver espelho de ponto" at bounding box center [762, 256] width 85 height 14
drag, startPoint x: 766, startPoint y: 259, endPoint x: 595, endPoint y: 280, distance: 172.7
click at [766, 258] on span "Ver espelho de ponto" at bounding box center [762, 256] width 85 height 14
click at [297, 147] on span "[PERSON_NAME]" at bounding box center [308, 151] width 194 height 20
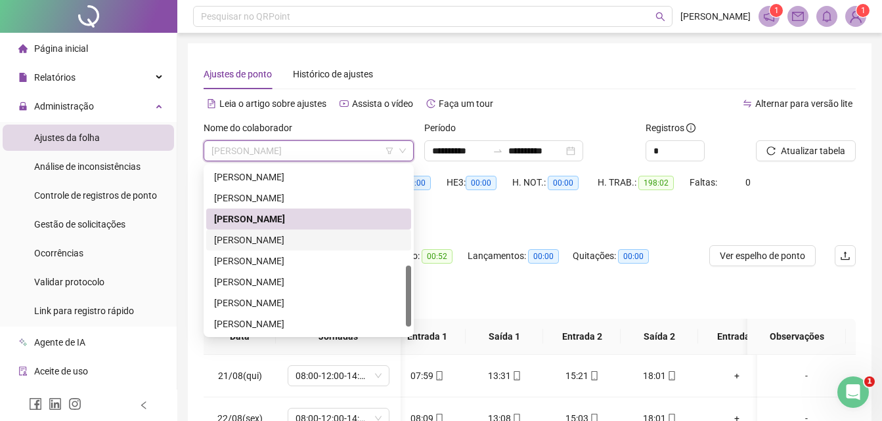
click at [240, 241] on div "[PERSON_NAME]" at bounding box center [308, 240] width 189 height 14
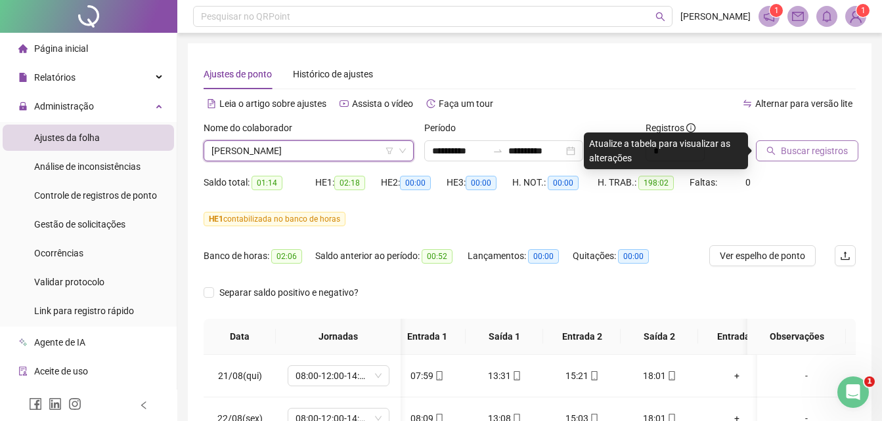
click at [804, 150] on span "Buscar registros" at bounding box center [814, 151] width 67 height 14
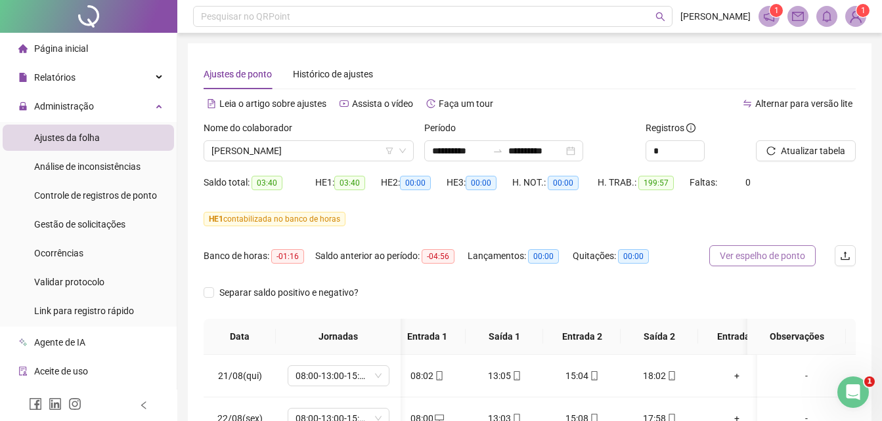
click at [750, 257] on span "Ver espelho de ponto" at bounding box center [762, 256] width 85 height 14
click at [324, 150] on span "[PERSON_NAME]" at bounding box center [308, 151] width 194 height 20
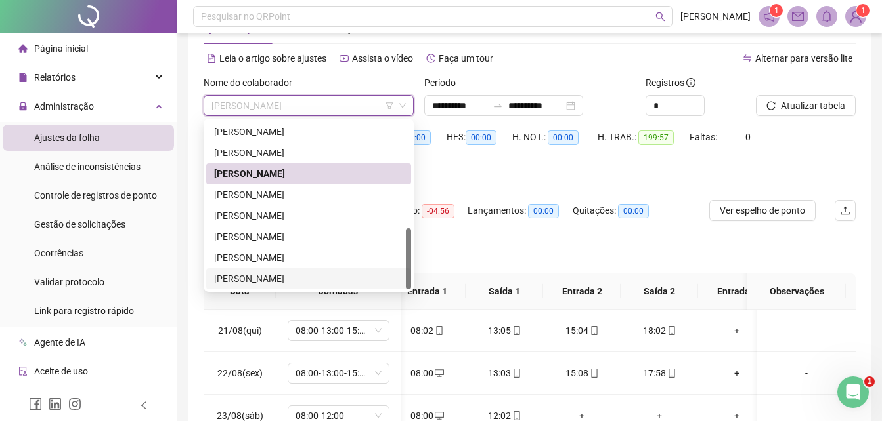
scroll to position [66, 0]
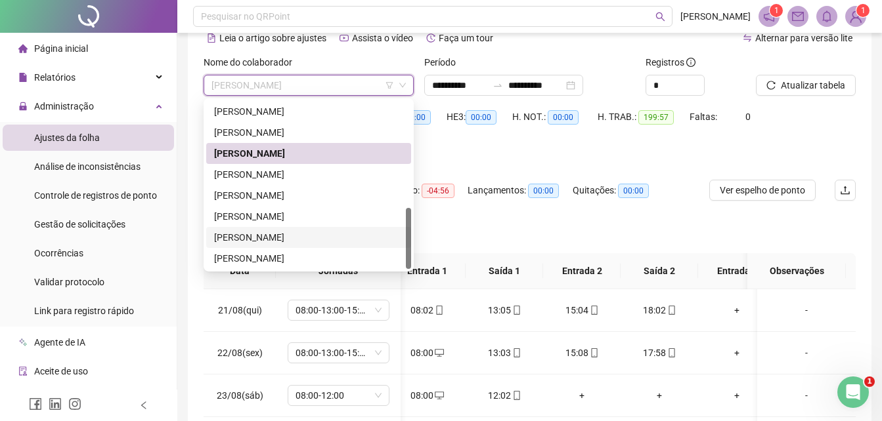
click at [257, 239] on div "[PERSON_NAME]" at bounding box center [308, 237] width 189 height 14
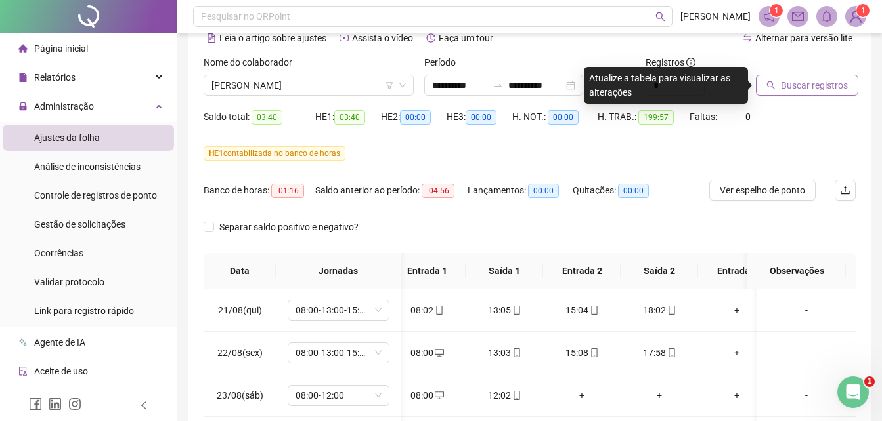
click at [798, 83] on span "Buscar registros" at bounding box center [814, 85] width 67 height 14
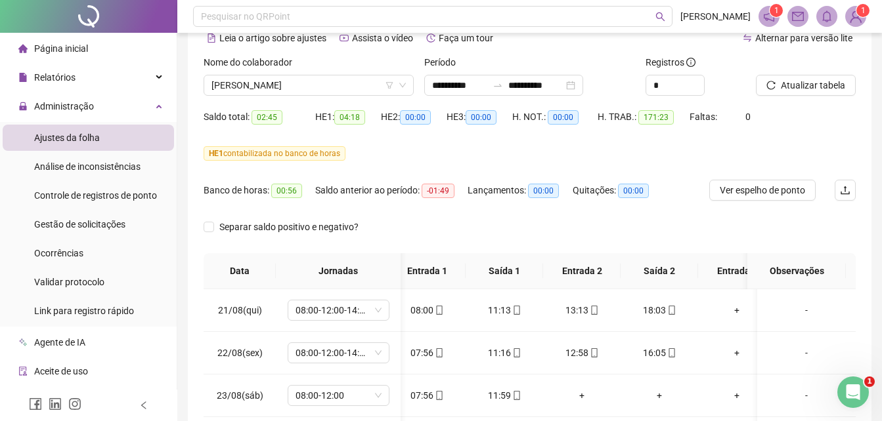
drag, startPoint x: 764, startPoint y: 188, endPoint x: 590, endPoint y: 225, distance: 177.8
click at [764, 187] on span "Ver espelho de ponto" at bounding box center [762, 190] width 85 height 14
click at [87, 227] on span "Gestão de solicitações" at bounding box center [79, 224] width 91 height 11
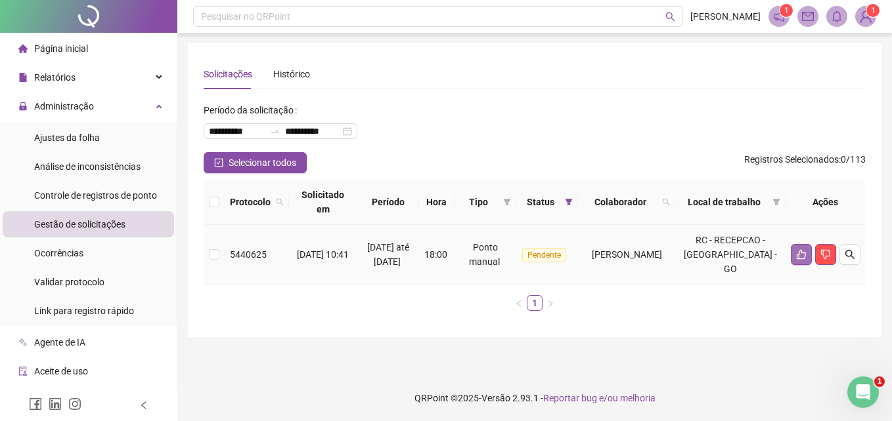
click at [798, 256] on icon "like" at bounding box center [800, 255] width 9 height 10
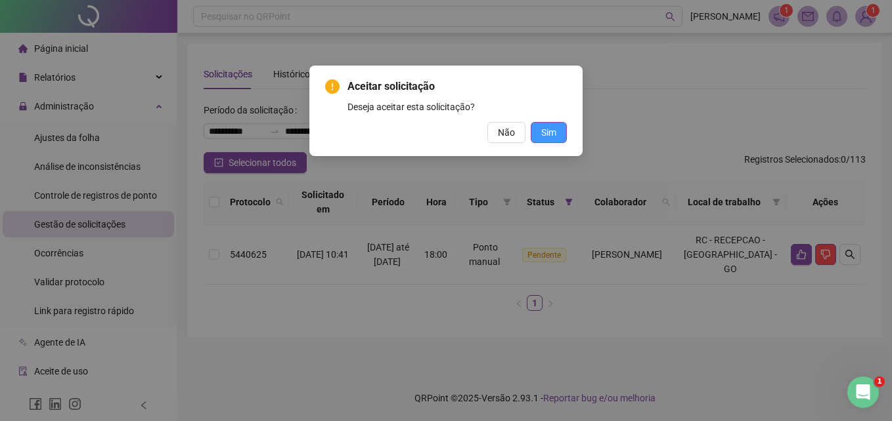
click at [544, 136] on span "Sim" at bounding box center [548, 132] width 15 height 14
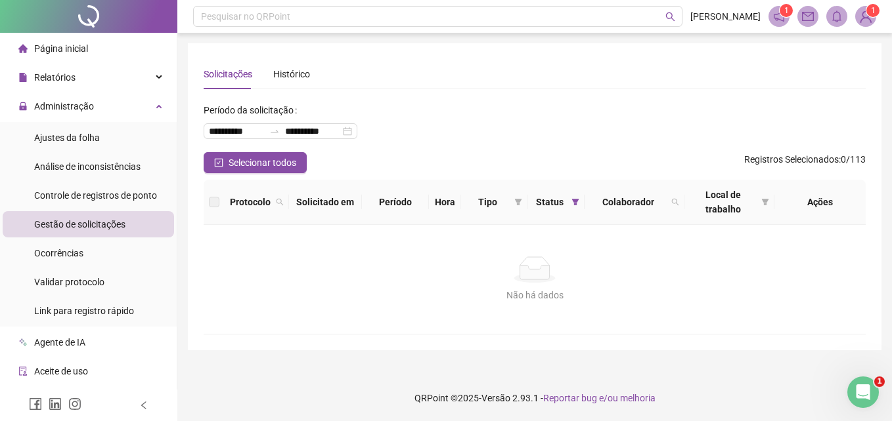
click at [85, 233] on div "Gestão de solicitações" at bounding box center [79, 224] width 91 height 26
